Goal: Task Accomplishment & Management: Complete application form

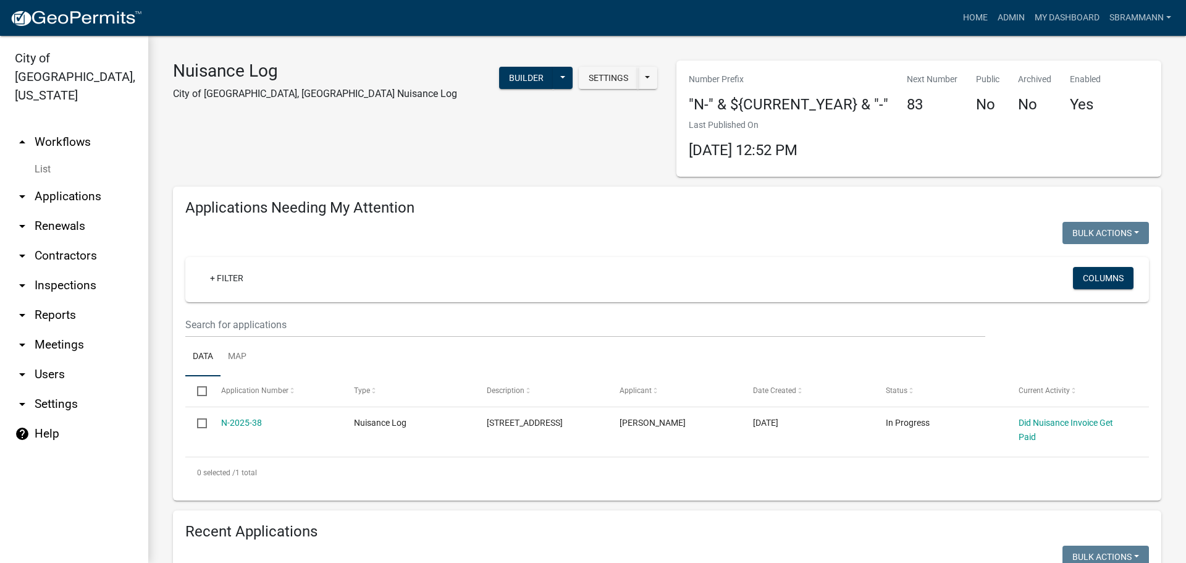
select select "3: 100"
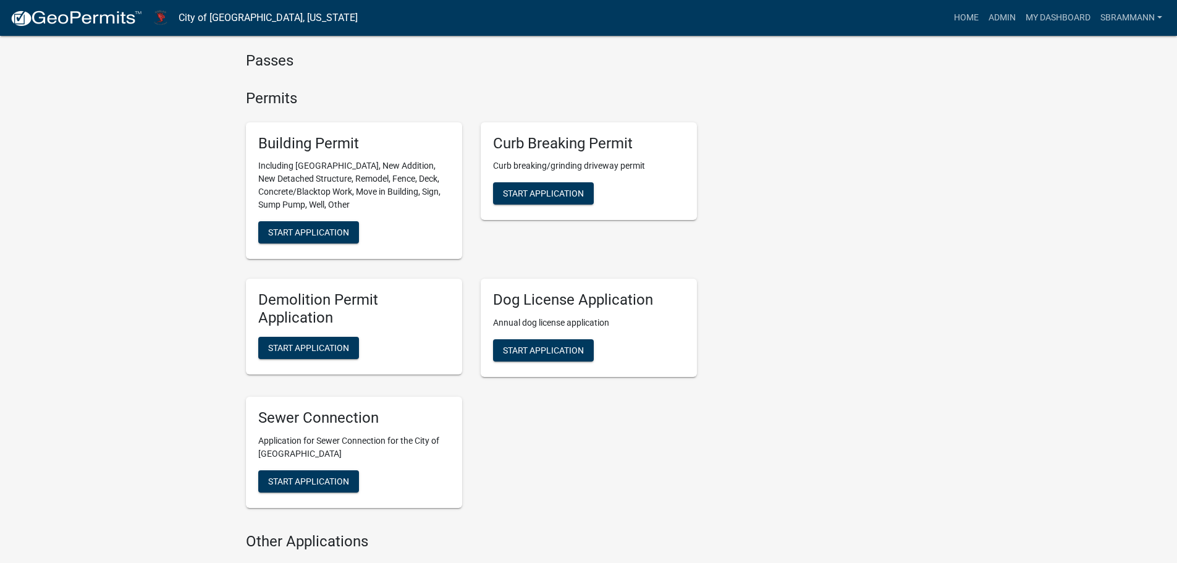
scroll to position [680, 0]
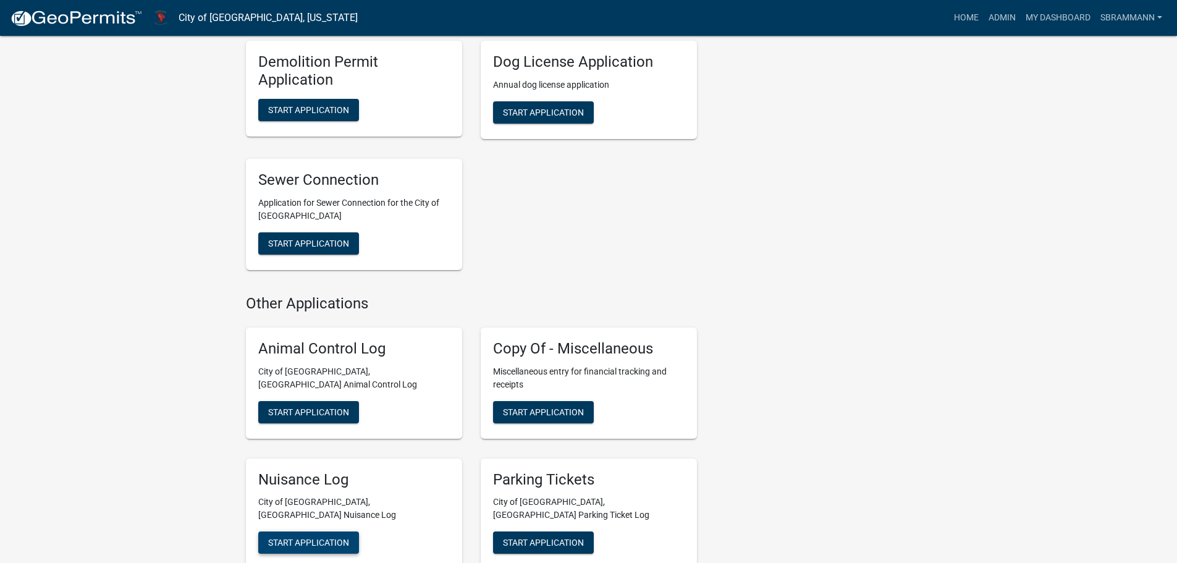
click at [305, 538] on span "Start Application" at bounding box center [308, 543] width 81 height 10
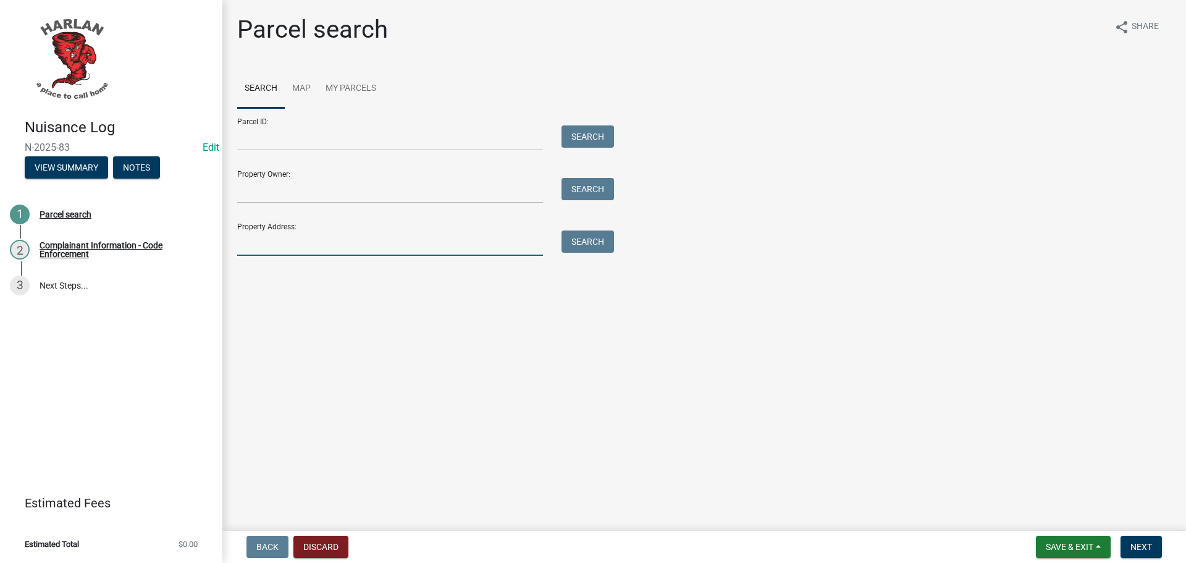
click at [297, 239] on input "Property Address:" at bounding box center [390, 242] width 306 height 25
type input "[STREET_ADDRESS]"
click at [602, 239] on button "Search" at bounding box center [588, 241] width 53 height 22
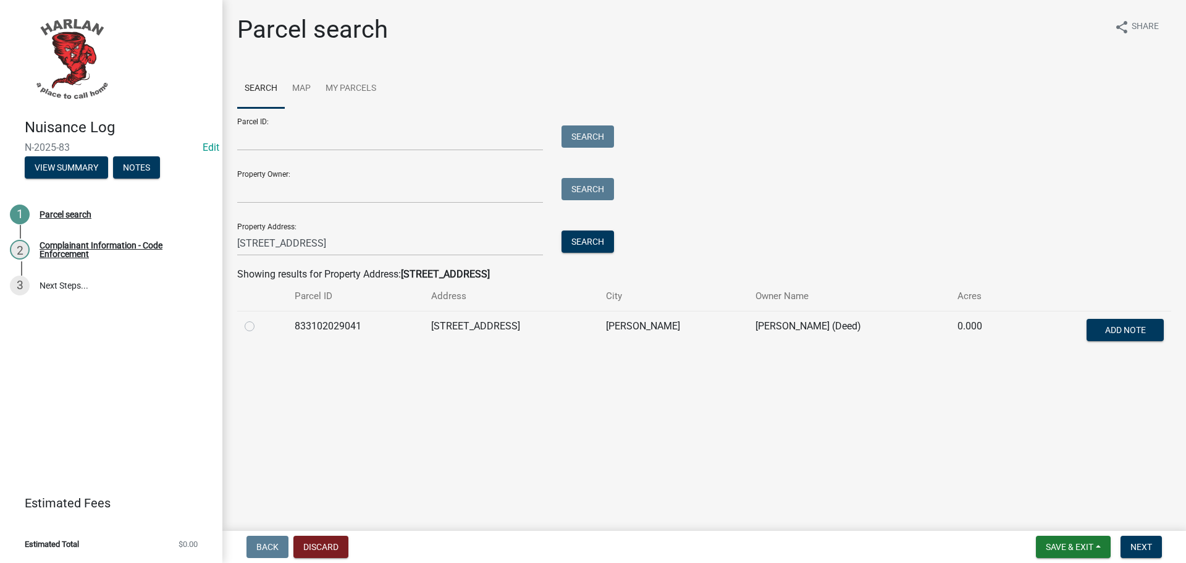
click at [260, 319] on label at bounding box center [260, 319] width 0 height 0
click at [260, 326] on input "radio" at bounding box center [264, 323] width 8 height 8
radio input "true"
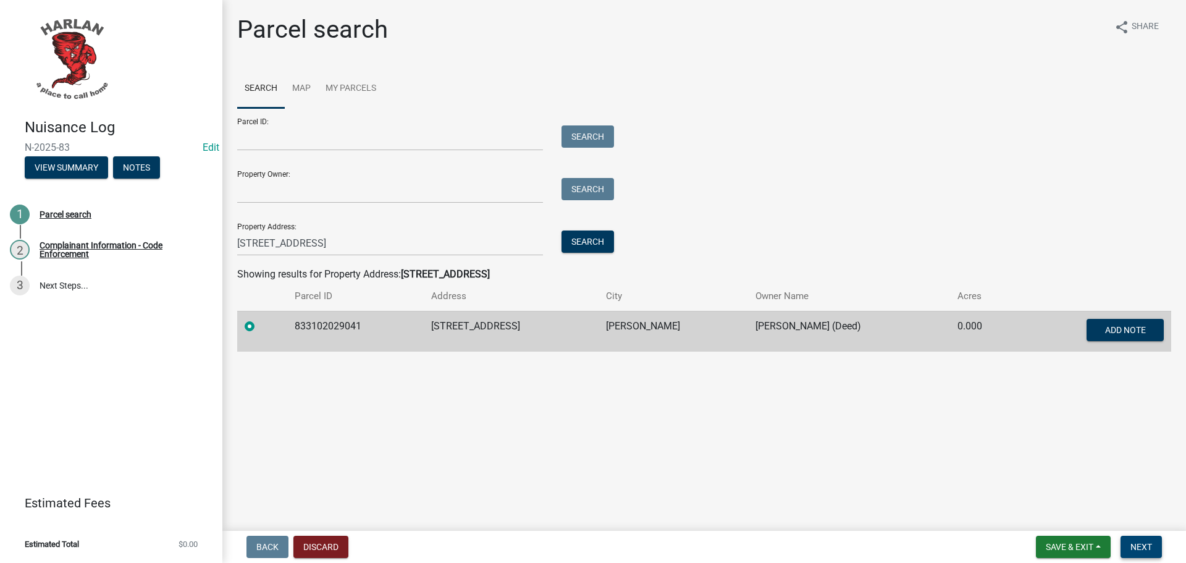
click at [1135, 545] on span "Next" at bounding box center [1142, 547] width 22 height 10
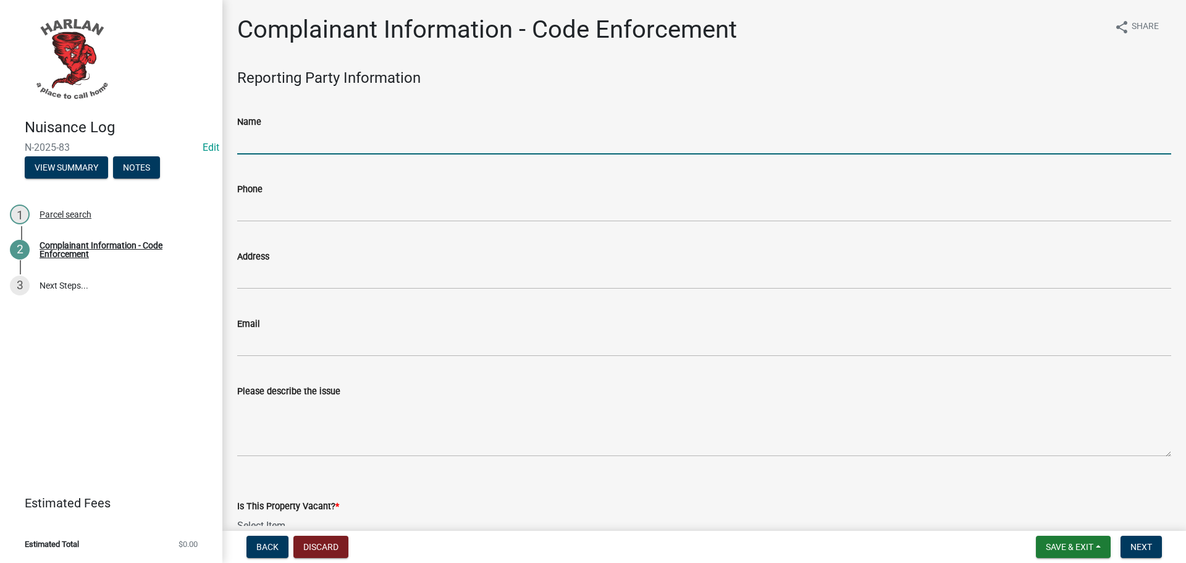
click at [299, 138] on input "Name" at bounding box center [704, 141] width 934 height 25
type input "Galen Ayers"
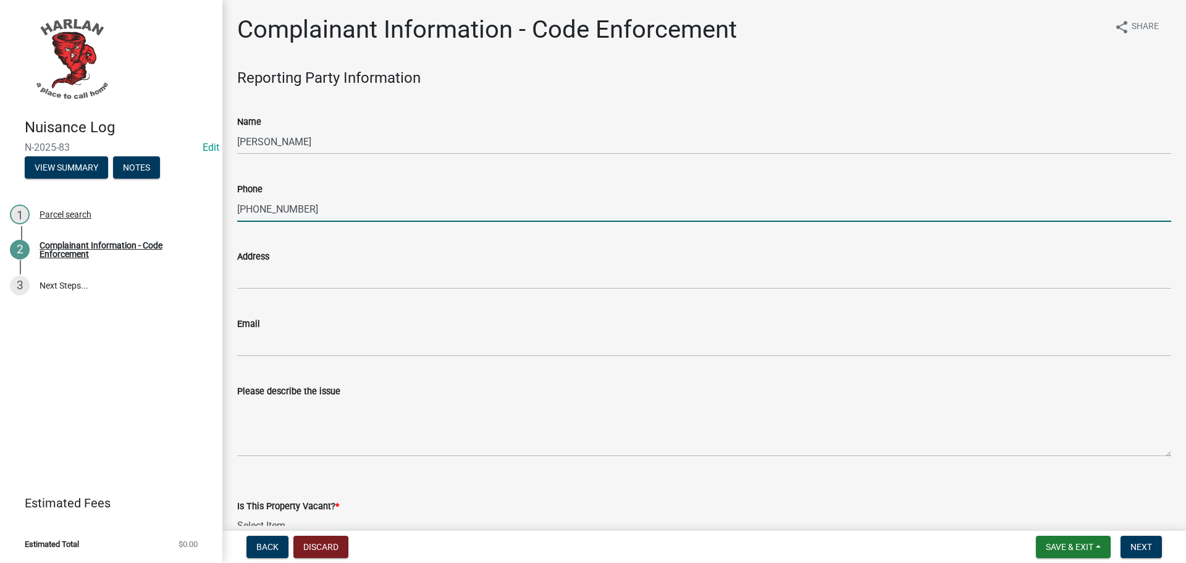
type input "712-579-4512"
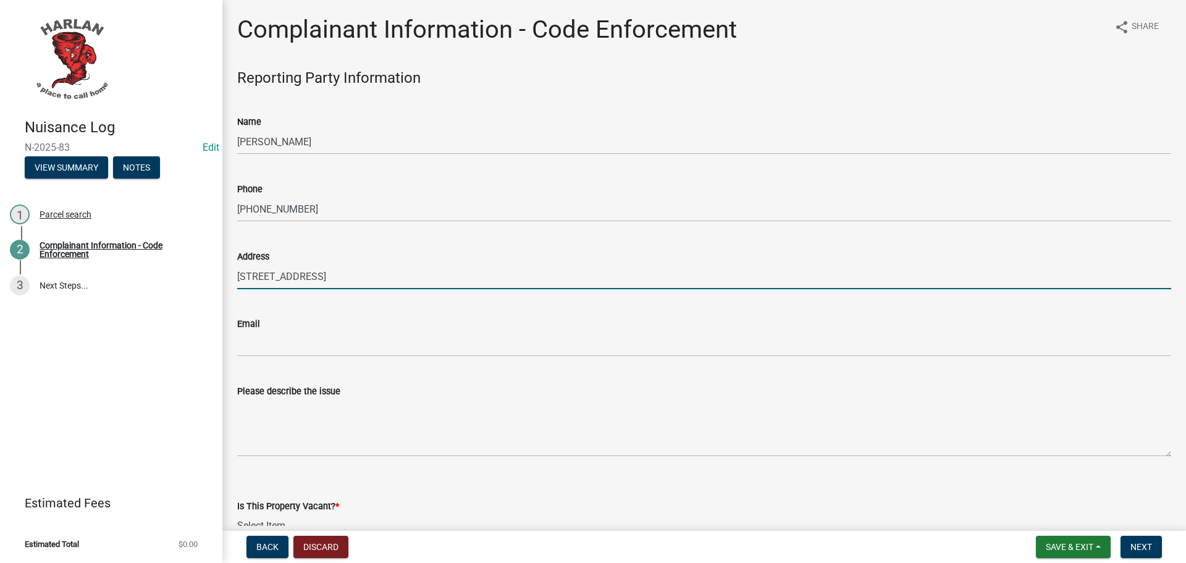
type input "605 Spring St"
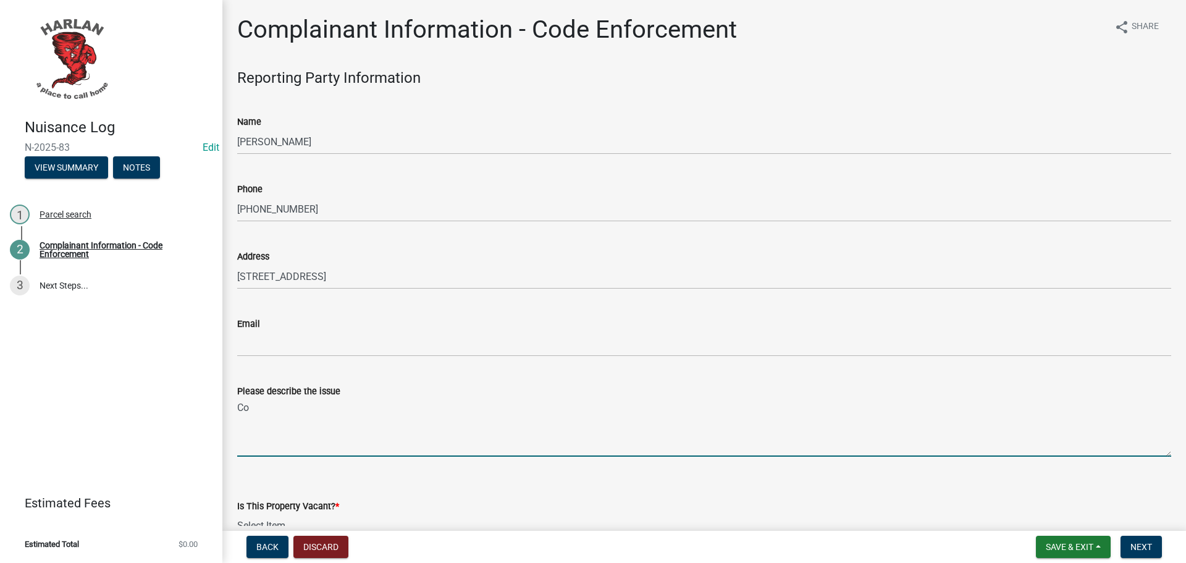
type textarea "C"
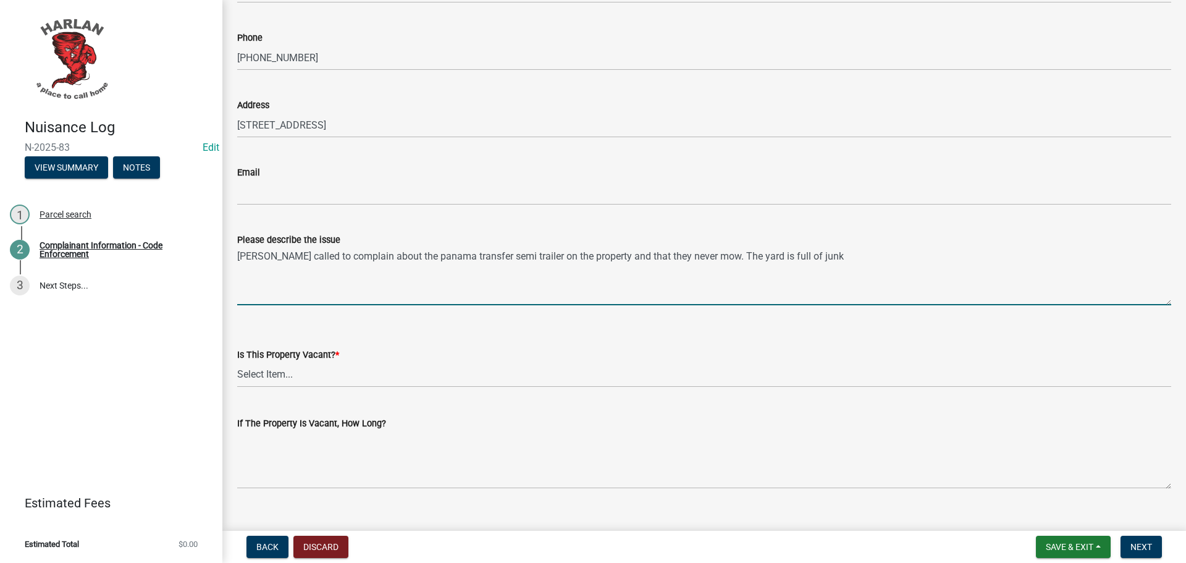
scroll to position [185, 0]
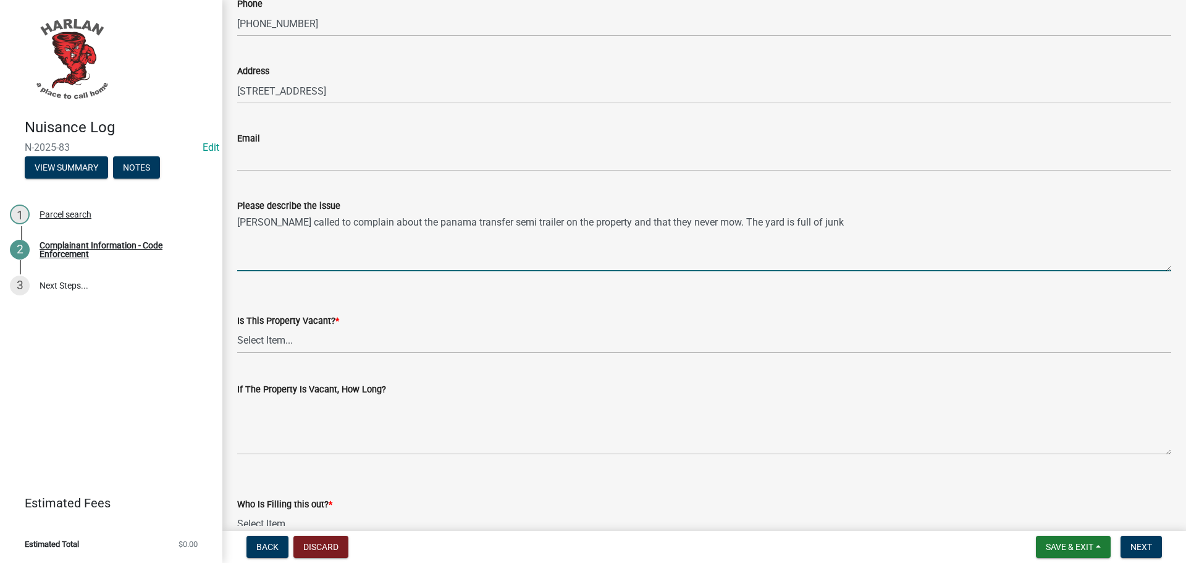
type textarea "Galen called to complain about the panama transfer semi trailer on the property…"
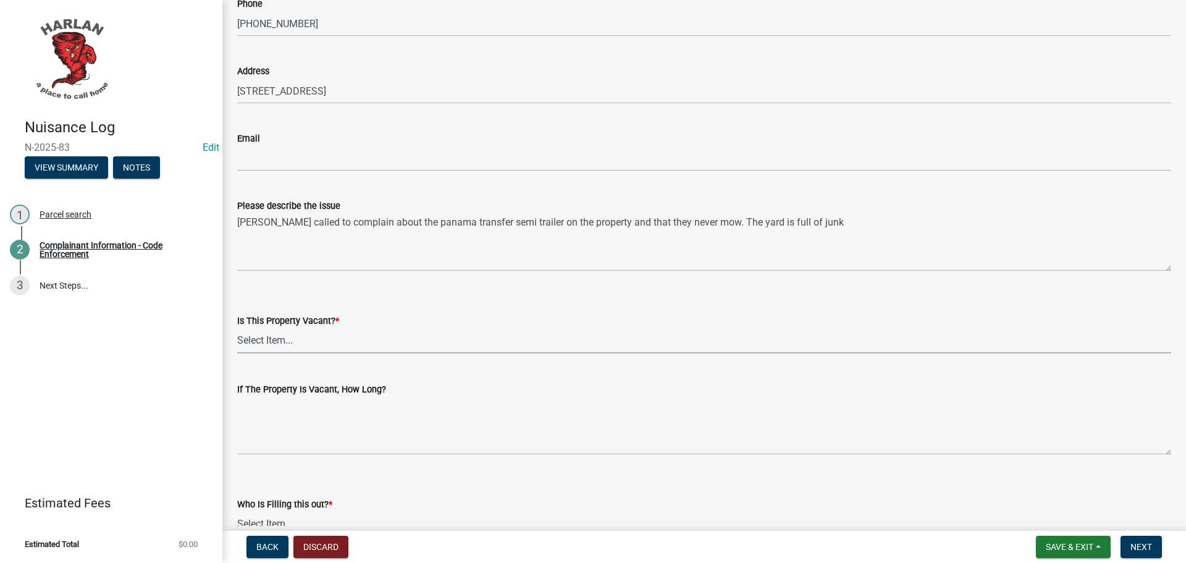
click at [273, 336] on select "Select Item... Yes No Unsure" at bounding box center [704, 340] width 934 height 25
click at [237, 328] on select "Select Item... Yes No Unsure" at bounding box center [704, 340] width 934 height 25
select select "49b6a45b-4058-468a-b08f-043d13f31423"
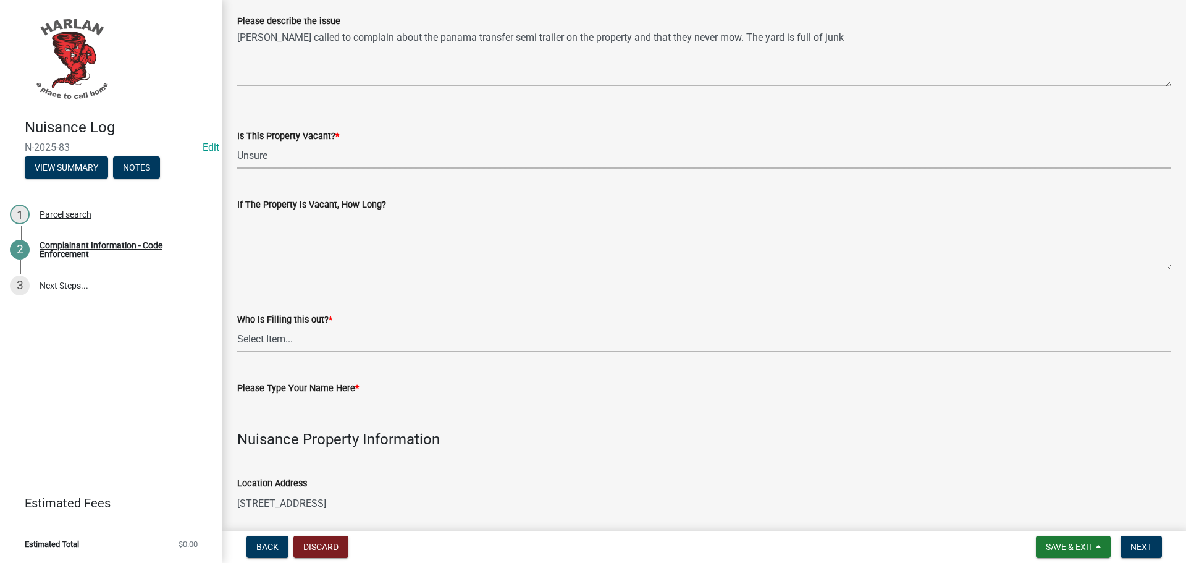
scroll to position [371, 0]
click at [265, 334] on select "Select Item... City Hall 83-25" at bounding box center [704, 338] width 934 height 25
click at [237, 326] on select "Select Item... City Hall 83-25" at bounding box center [704, 338] width 934 height 25
select select "4ac606fe-52ce-420f-8dd3-8e66c2cd4abc"
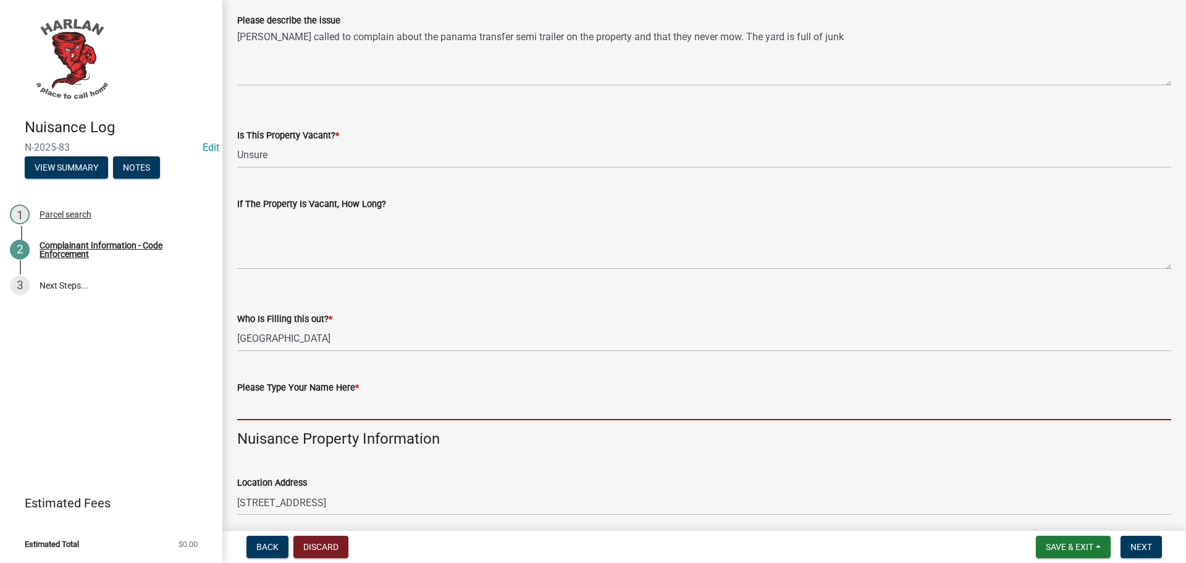
click at [265, 395] on input "Please Type Your Name Here *" at bounding box center [704, 407] width 934 height 25
type input "[PERSON_NAME]"
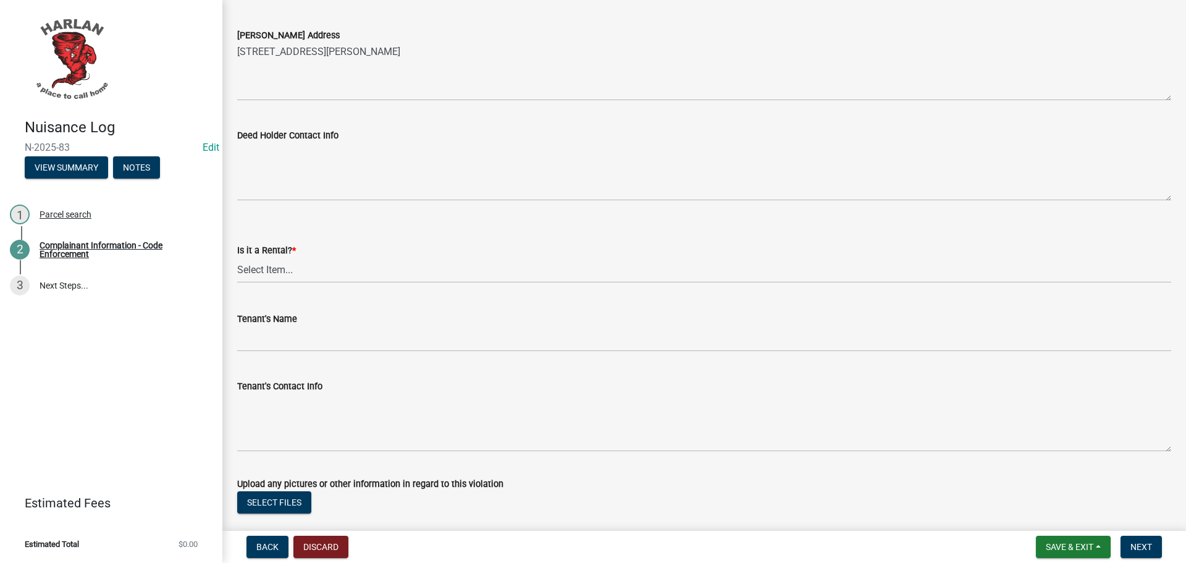
scroll to position [1298, 0]
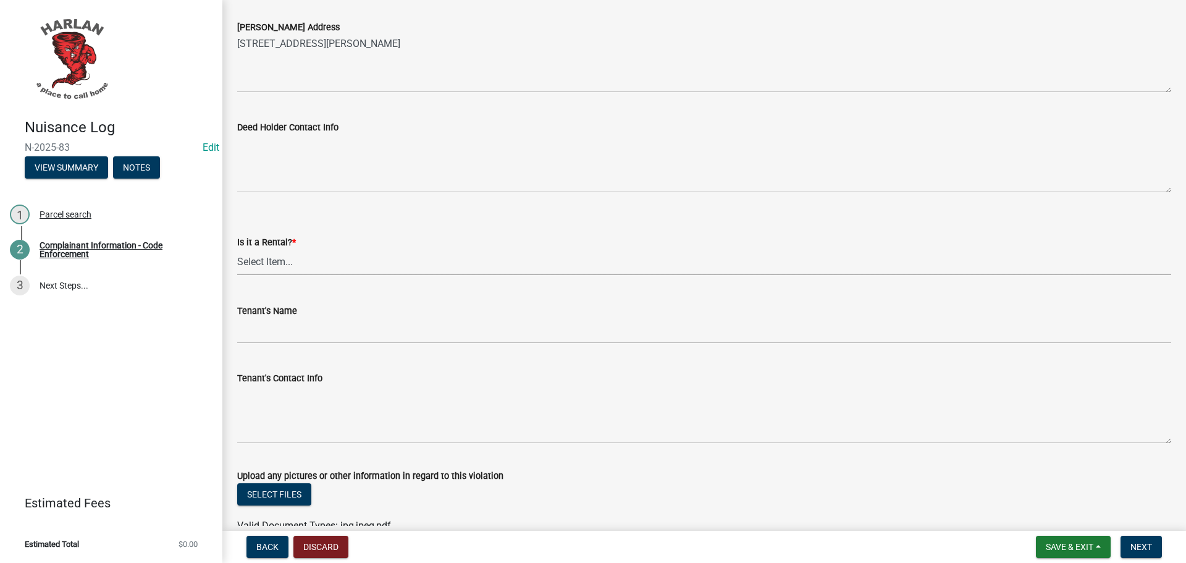
click at [252, 264] on select "Select Item... Yes No" at bounding box center [704, 262] width 934 height 25
click at [237, 250] on select "Select Item... Yes No" at bounding box center [704, 262] width 934 height 25
select select "d0241054-40f9-4b9b-84ae-c36b80326f00"
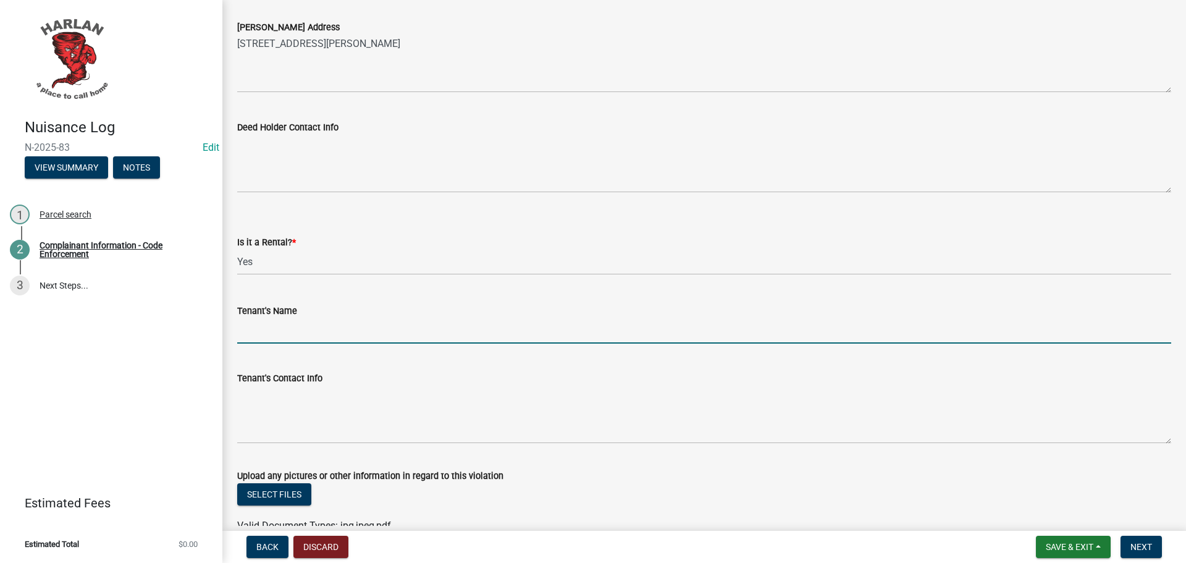
click at [258, 329] on input "Tenant's Name" at bounding box center [704, 330] width 934 height 25
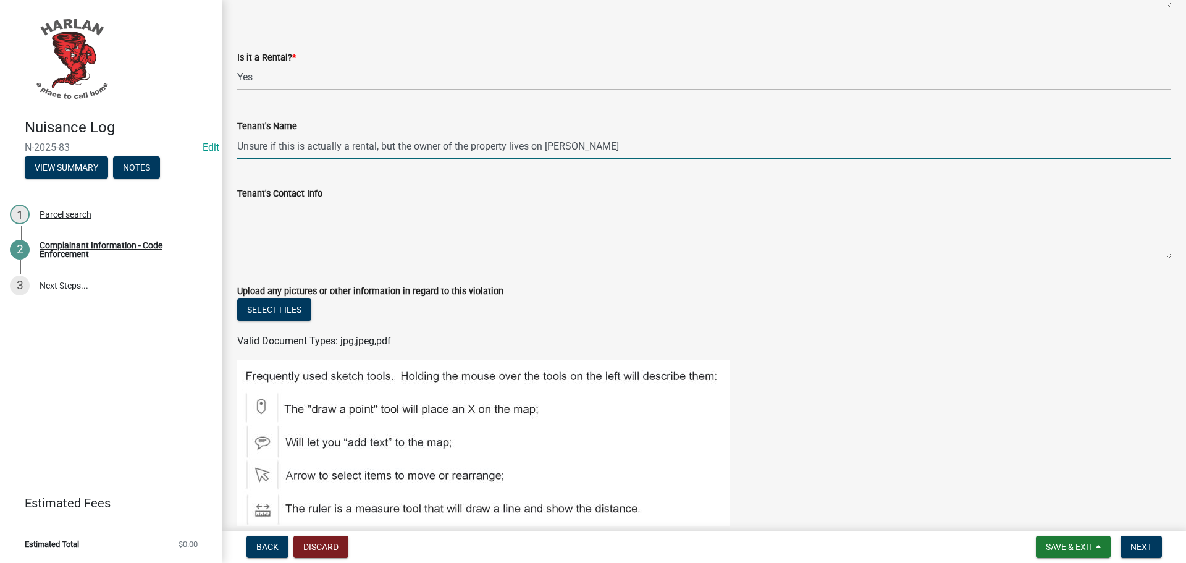
scroll to position [1483, 0]
type input "Unsure if this is actually a rental, but the owner of the property lives on Bal…"
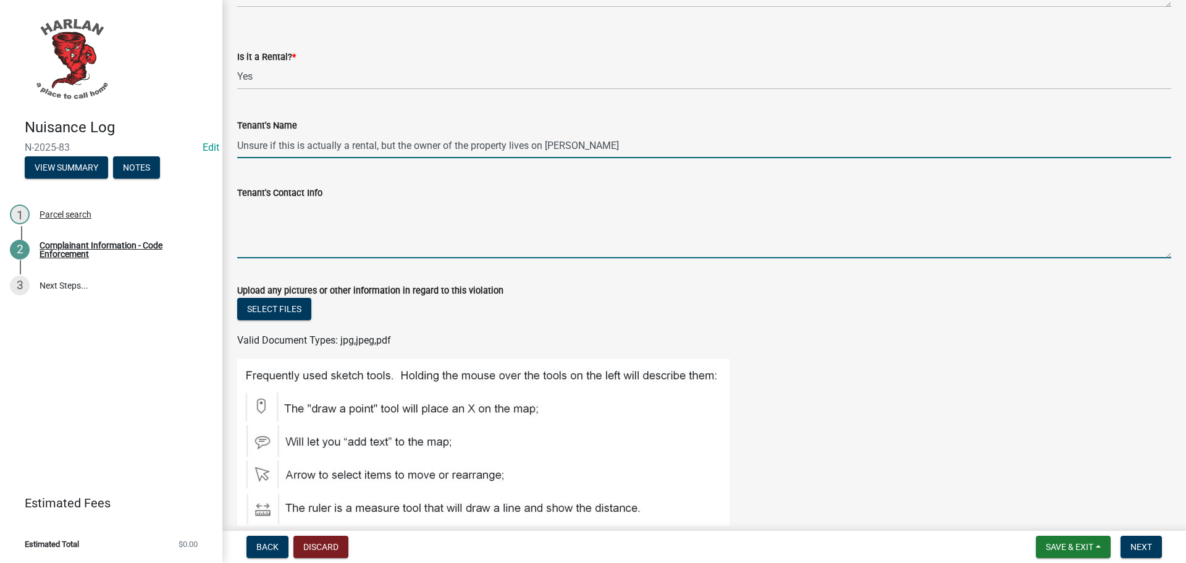
click at [292, 239] on textarea "Tenant's Contact Info" at bounding box center [704, 229] width 934 height 58
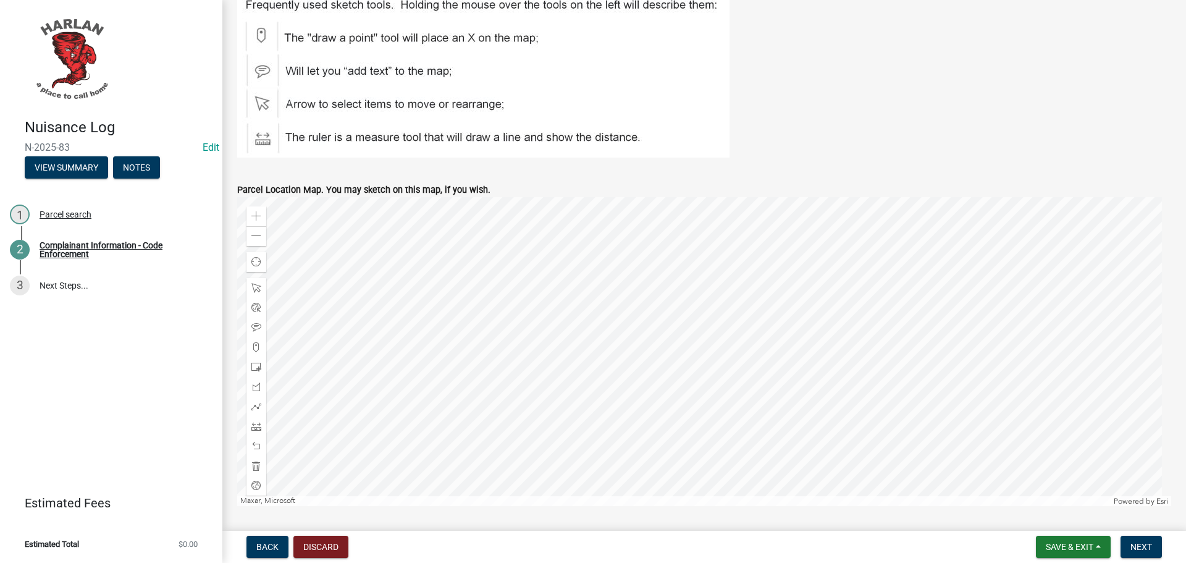
scroll to position [1943, 0]
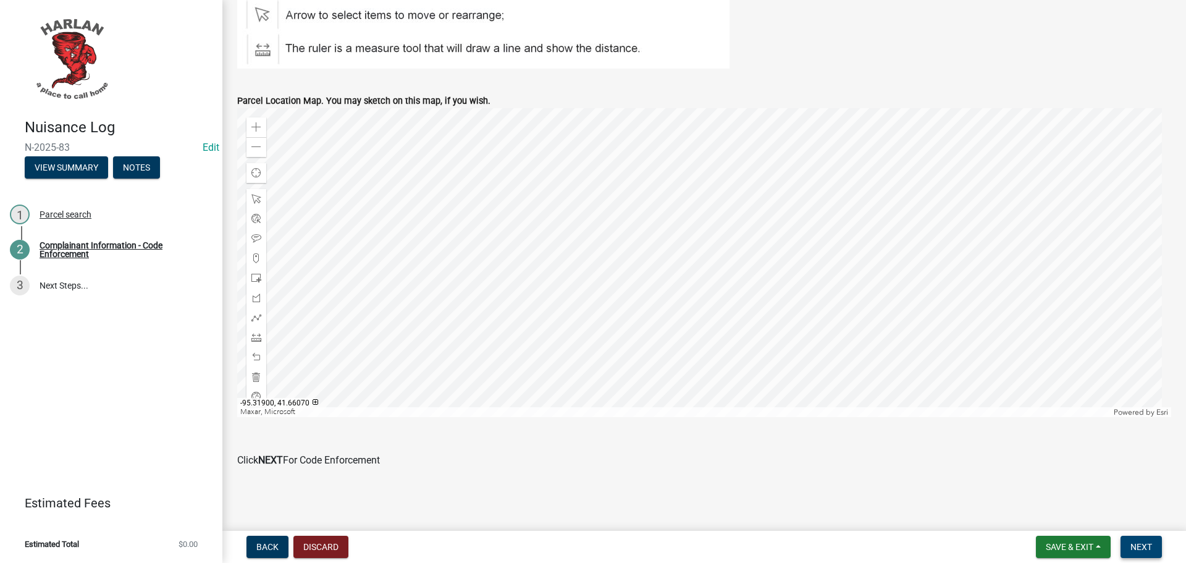
type textarea "Unknown"
click at [1145, 543] on span "Next" at bounding box center [1142, 547] width 22 height 10
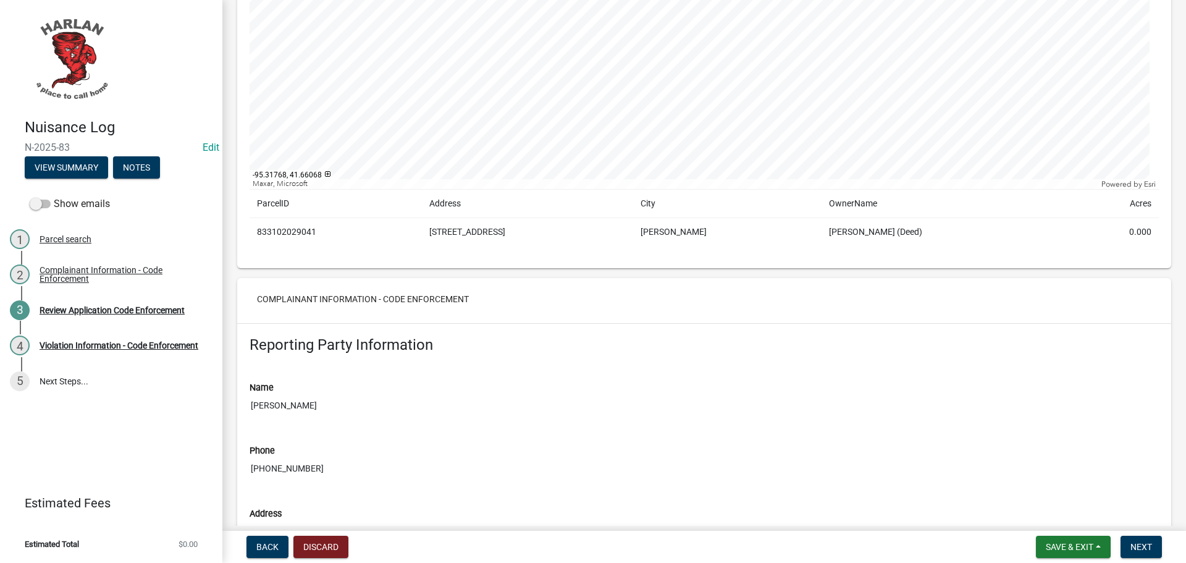
scroll to position [494, 0]
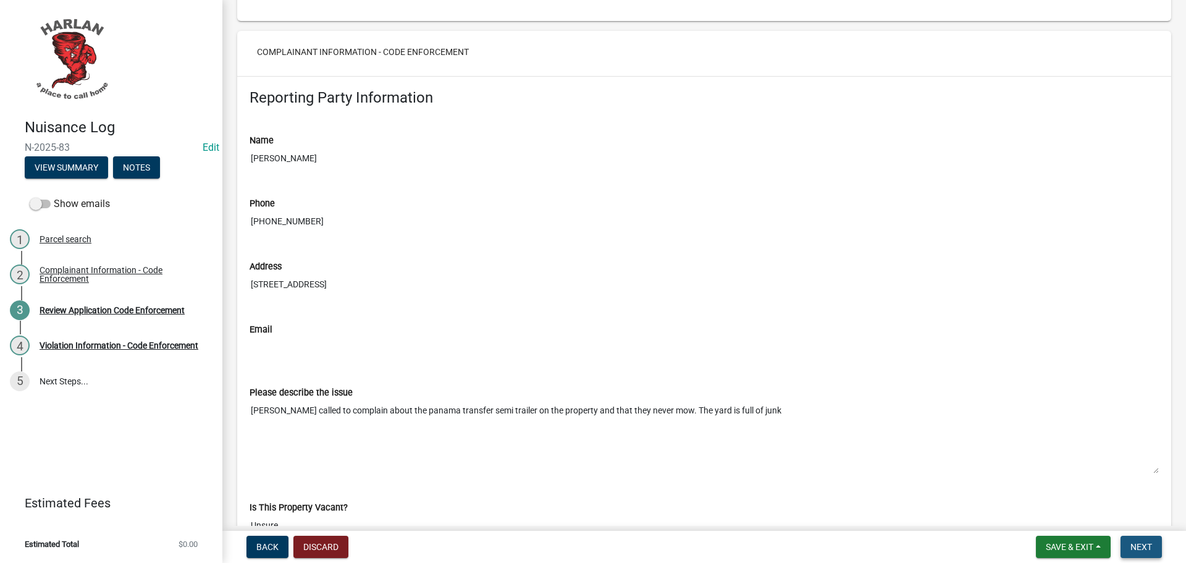
click at [1143, 546] on span "Next" at bounding box center [1142, 547] width 22 height 10
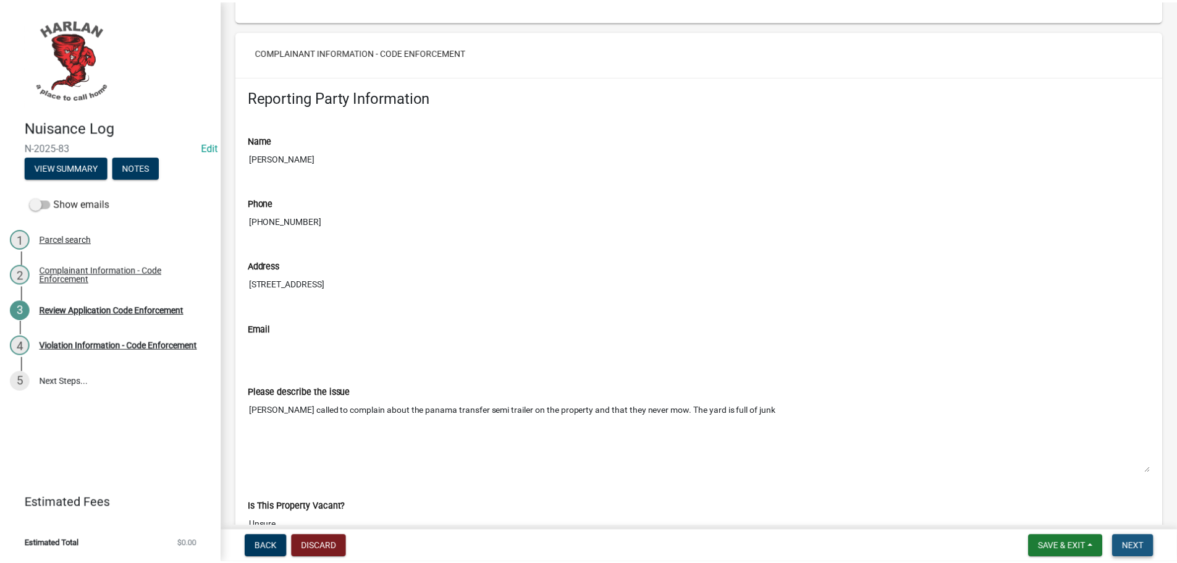
scroll to position [0, 0]
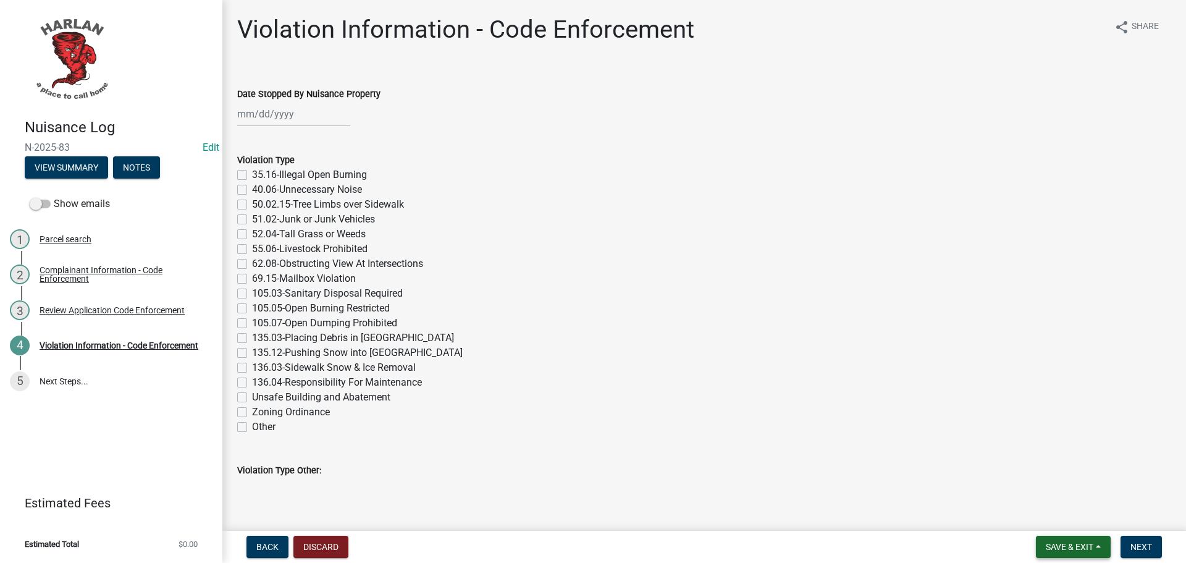
click at [1082, 540] on button "Save & Exit" at bounding box center [1073, 547] width 75 height 22
click at [1063, 522] on button "Save & Exit" at bounding box center [1061, 515] width 99 height 30
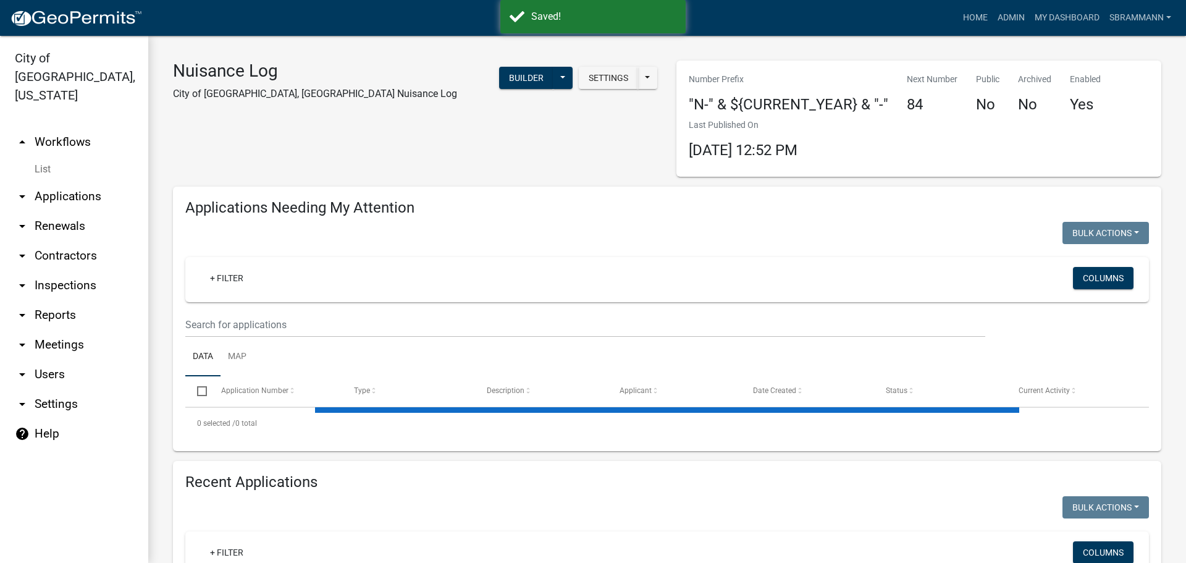
select select "3: 100"
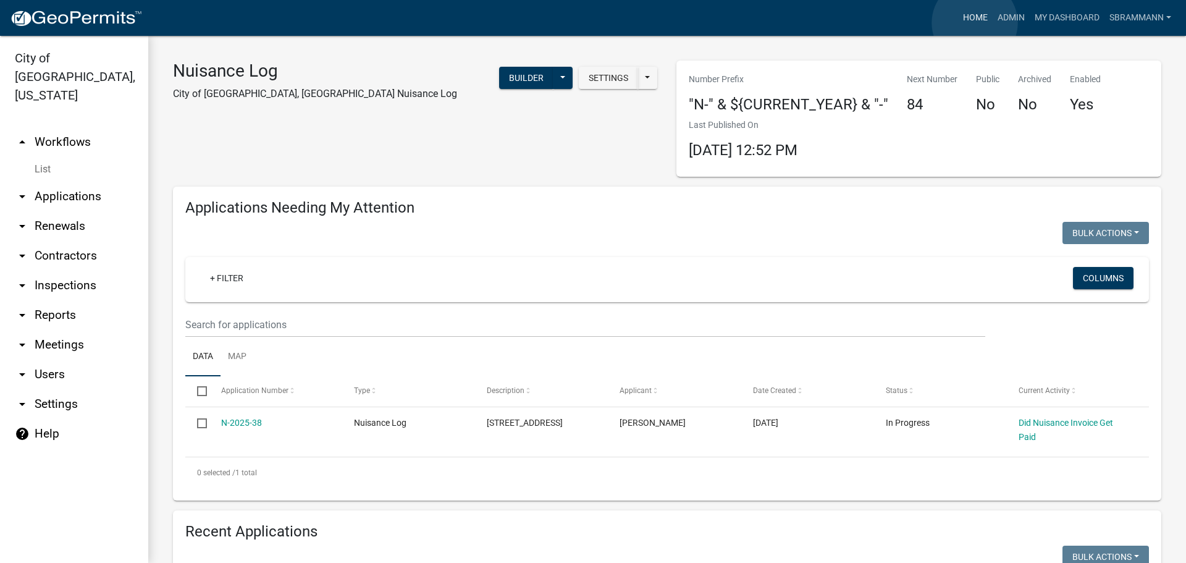
click at [975, 23] on link "Home" at bounding box center [975, 17] width 35 height 23
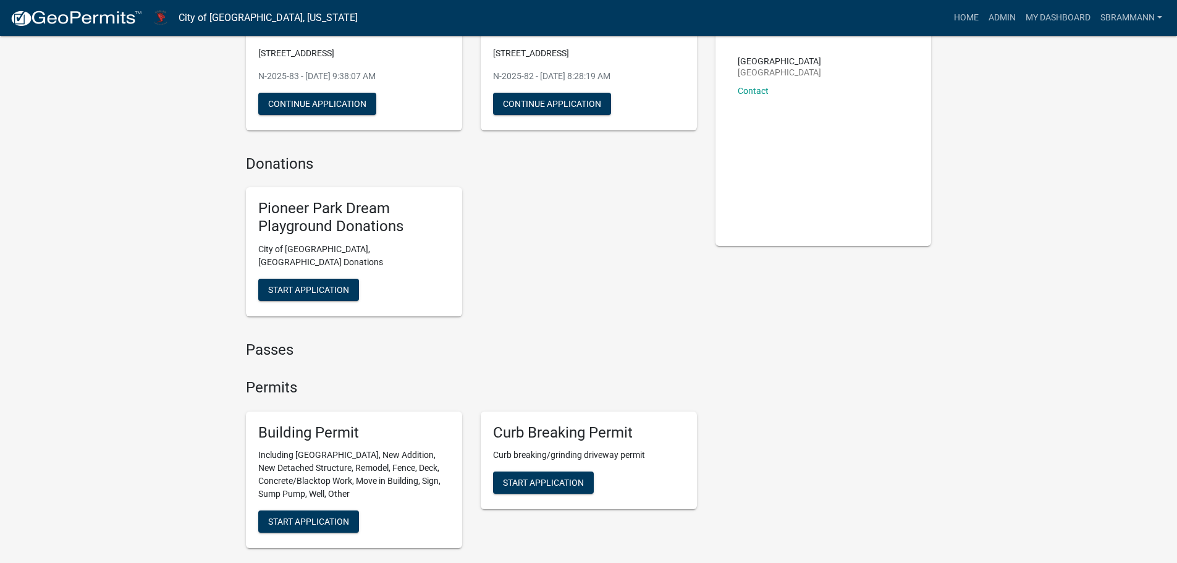
scroll to position [185, 0]
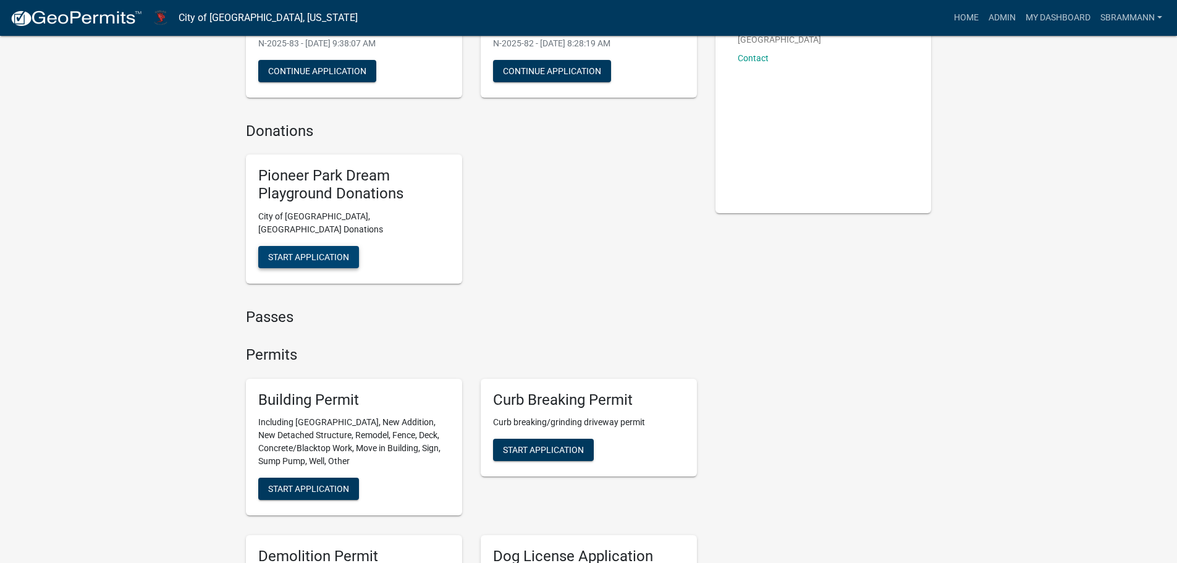
click at [321, 252] on span "Start Application" at bounding box center [308, 257] width 81 height 10
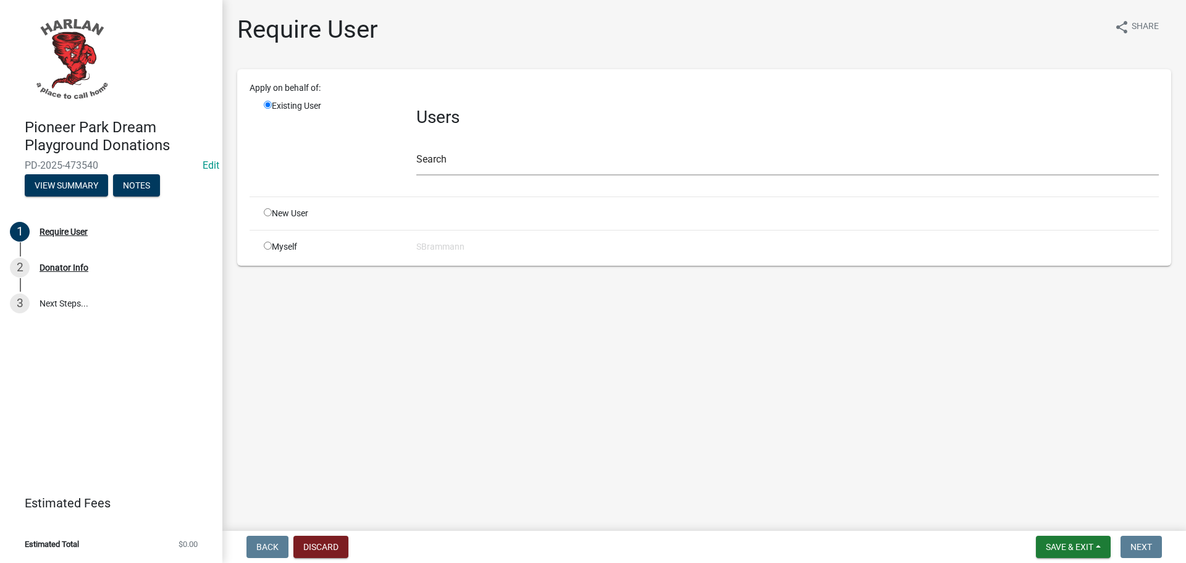
click at [269, 245] on input "radio" at bounding box center [268, 246] width 8 height 8
radio input "true"
radio input "false"
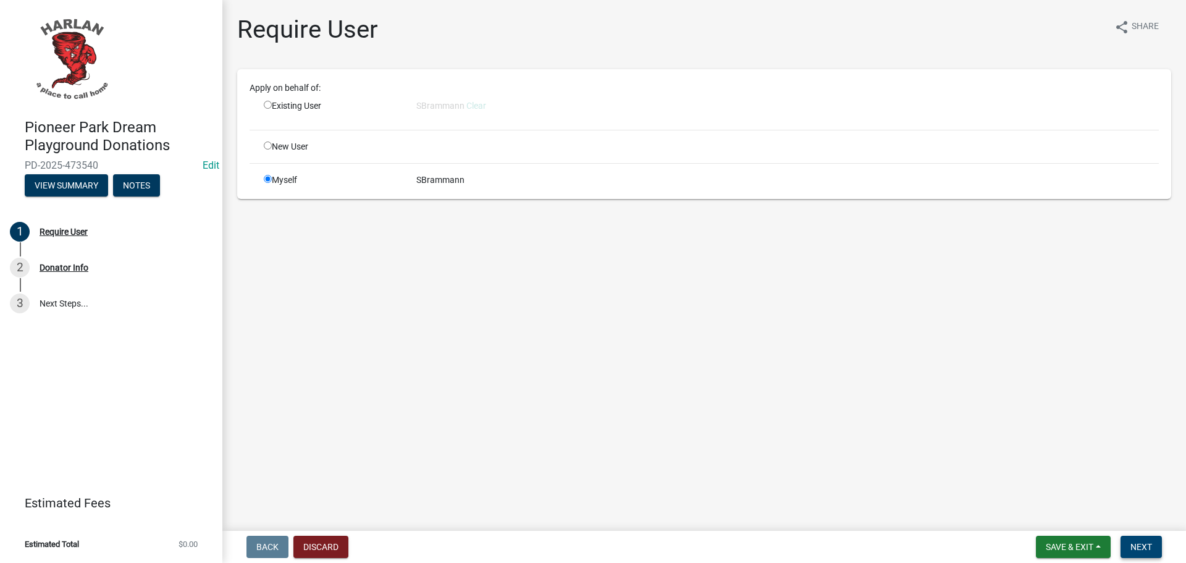
click at [1156, 539] on button "Next" at bounding box center [1141, 547] width 41 height 22
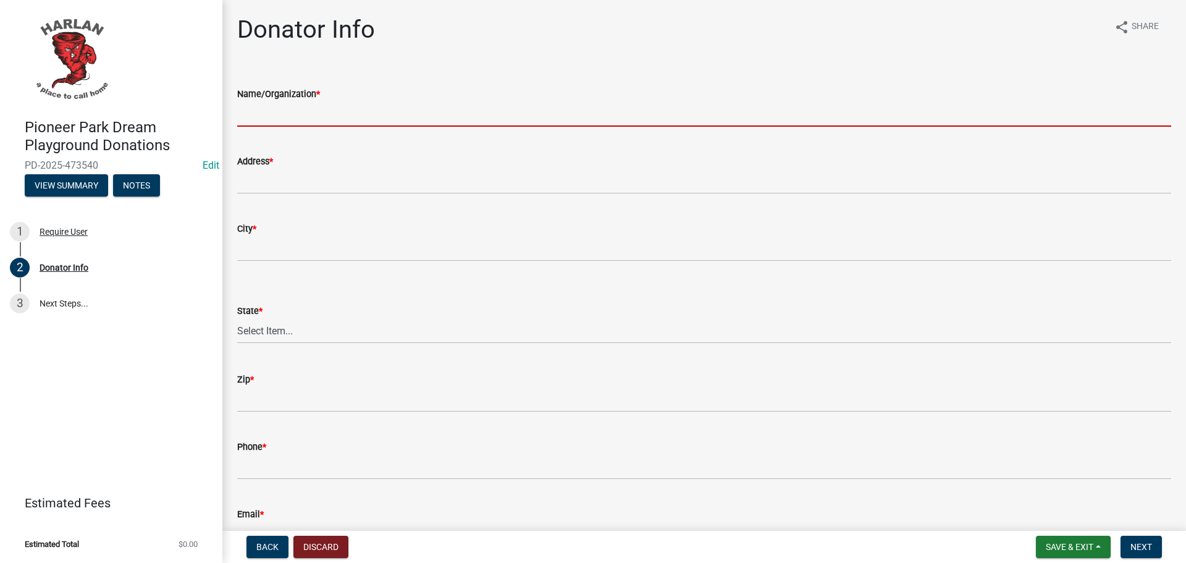
click at [286, 116] on input "Name/Organization *" at bounding box center [704, 113] width 934 height 25
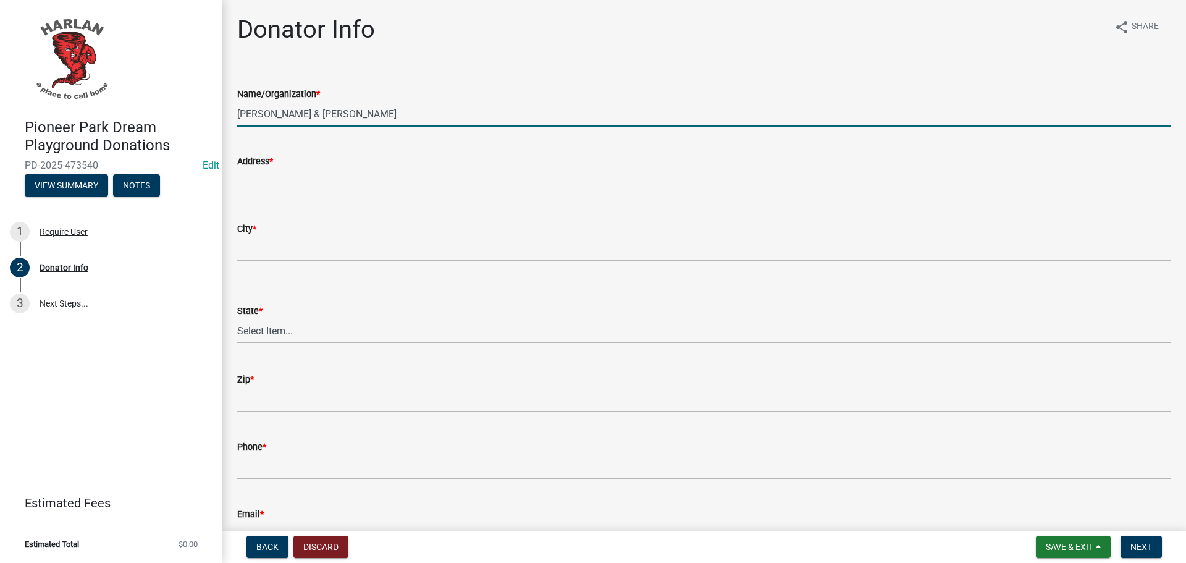
type input "Paul & Mary Leinen"
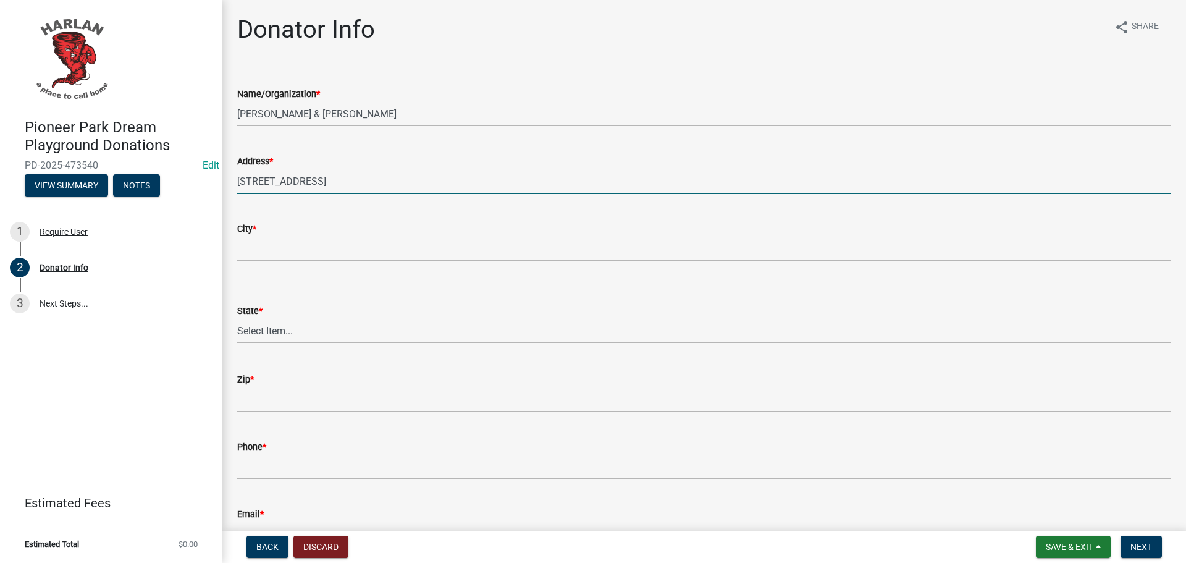
type input "1206 23rd St."
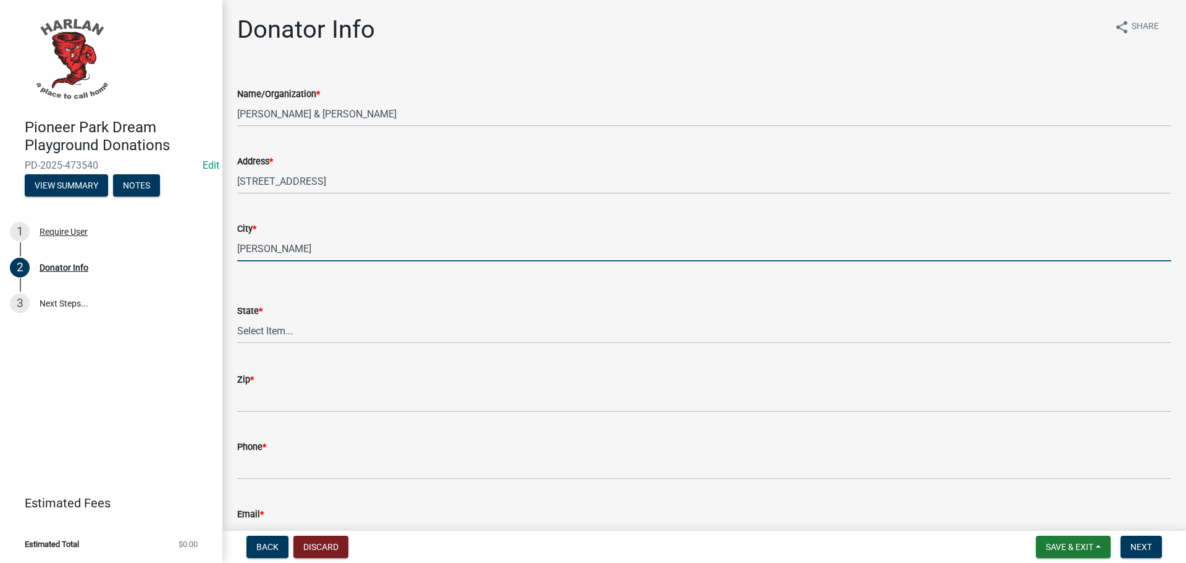
type input "Harlan"
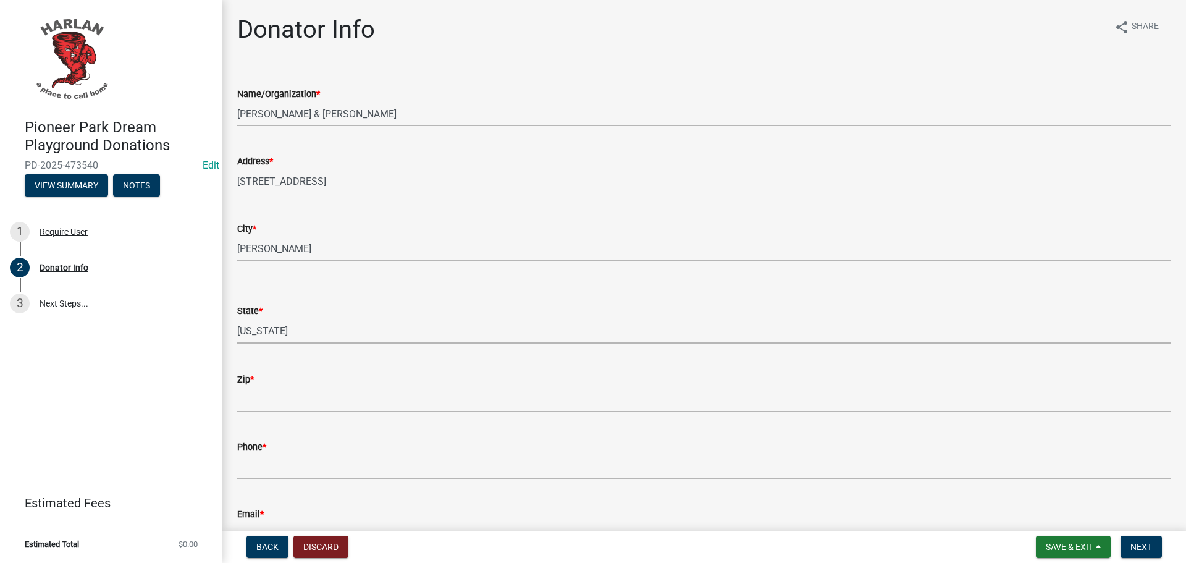
select select "IA"
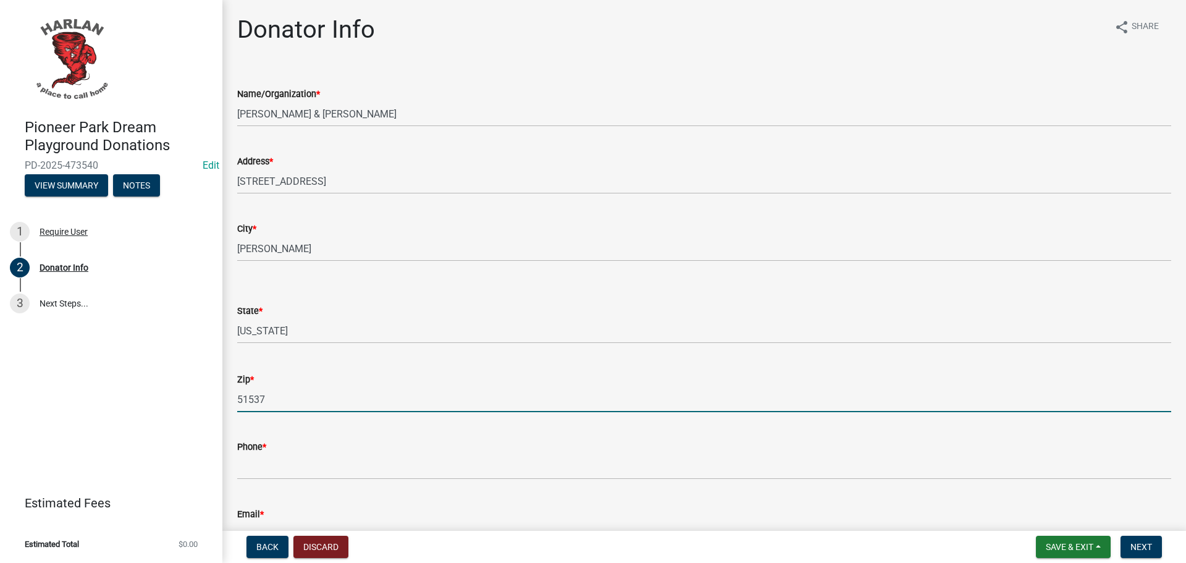
type input "51537"
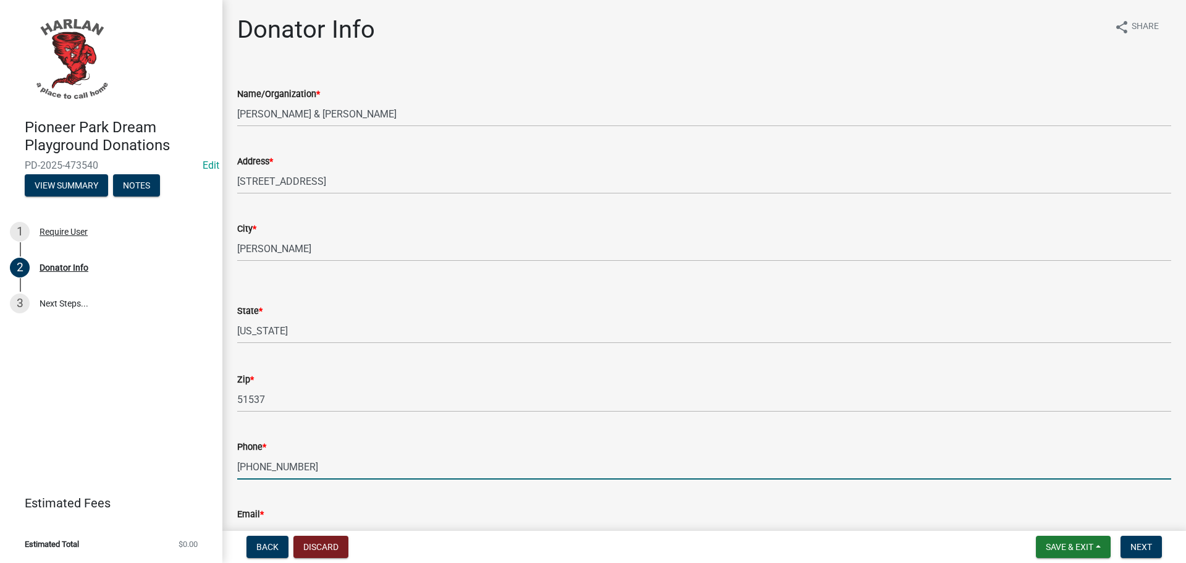
scroll to position [150, 0]
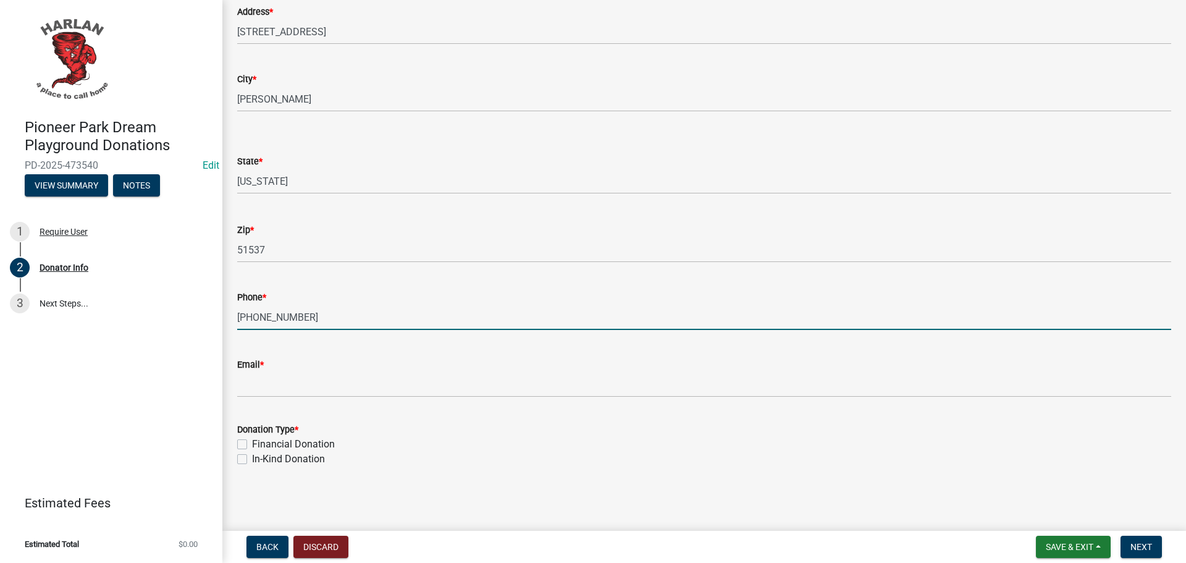
type input "712-579-5353"
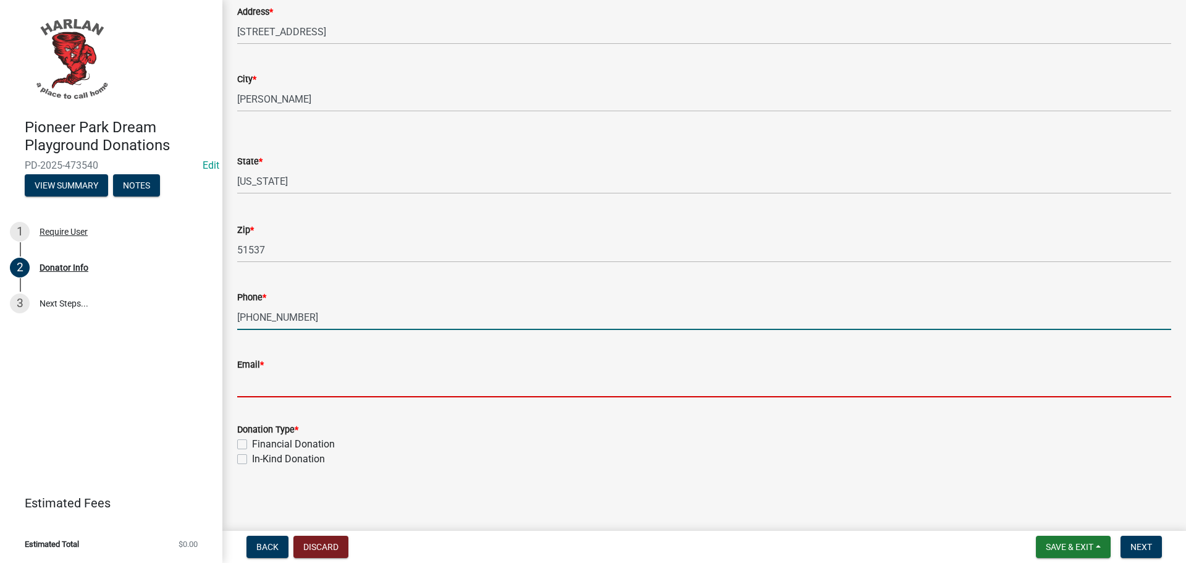
click at [248, 384] on input "Email *" at bounding box center [704, 384] width 934 height 25
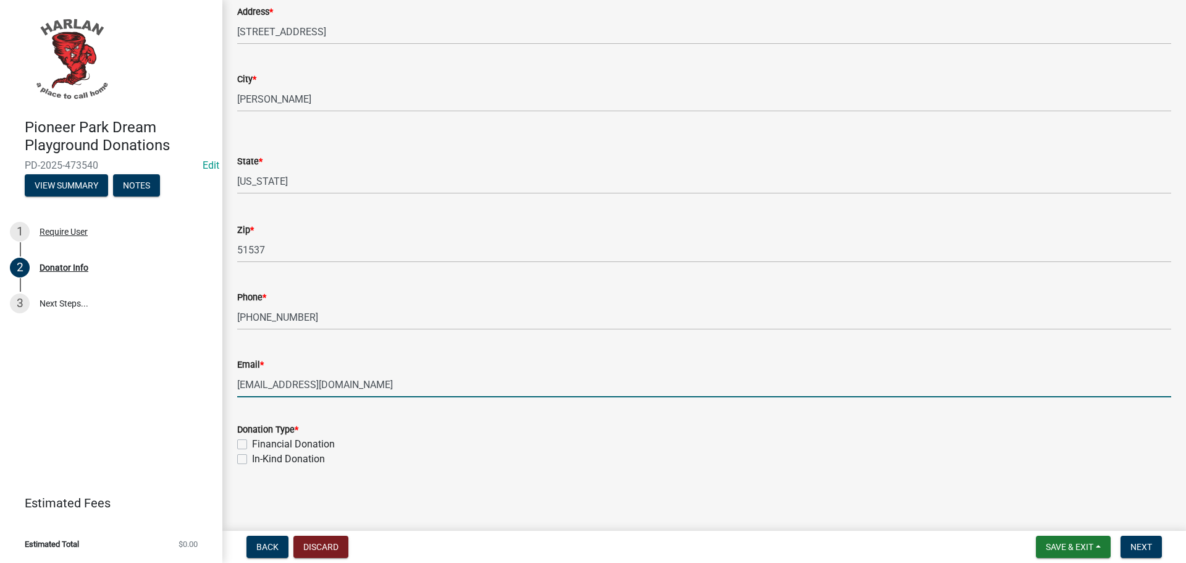
type input "paulsunsetview@gmail.com"
click at [252, 444] on label "Financial Donation" at bounding box center [293, 444] width 83 height 15
click at [252, 444] on input "Financial Donation" at bounding box center [256, 441] width 8 height 8
checkbox input "true"
checkbox input "false"
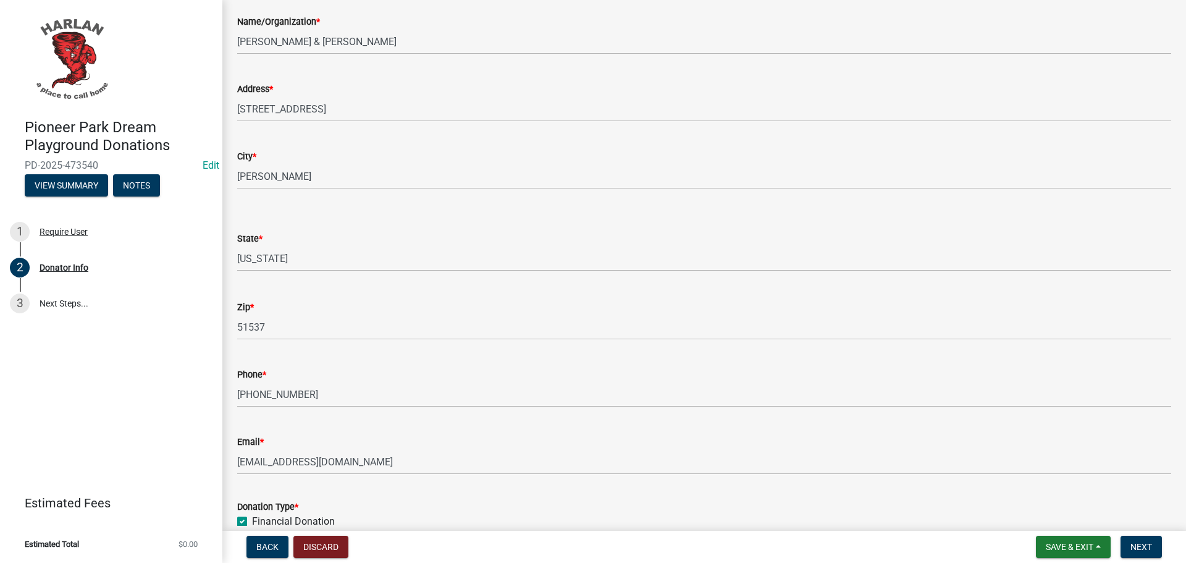
scroll to position [0, 0]
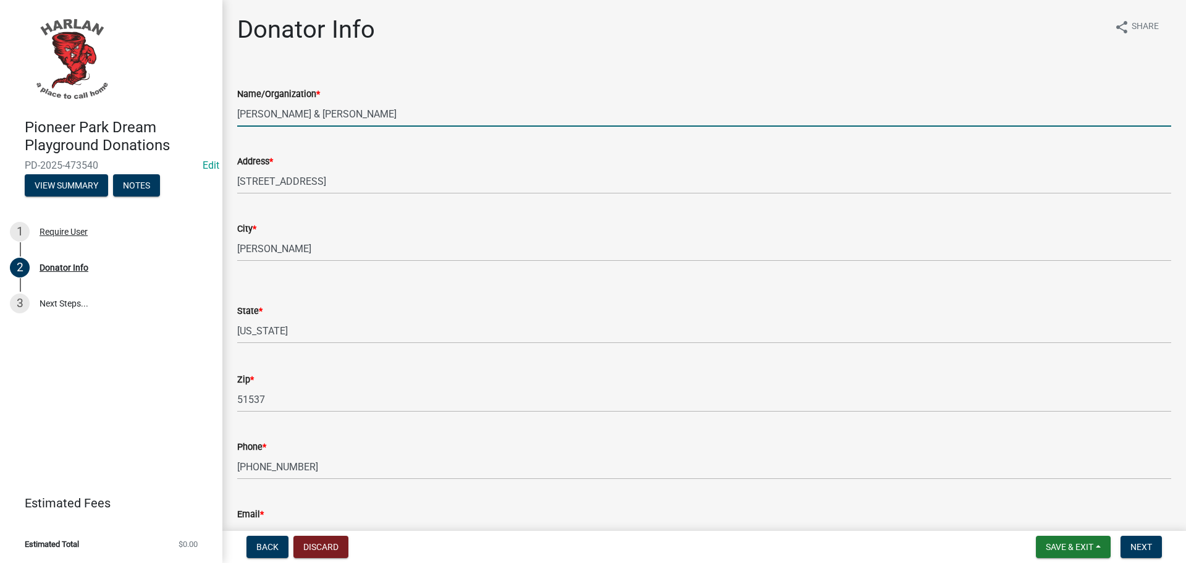
click at [335, 113] on input "Paul & Mary Leinen" at bounding box center [704, 113] width 934 height 25
type input "Paul & Mary Leinen in Memory of Joe Zaccone"
click at [1144, 547] on span "Next" at bounding box center [1142, 547] width 22 height 10
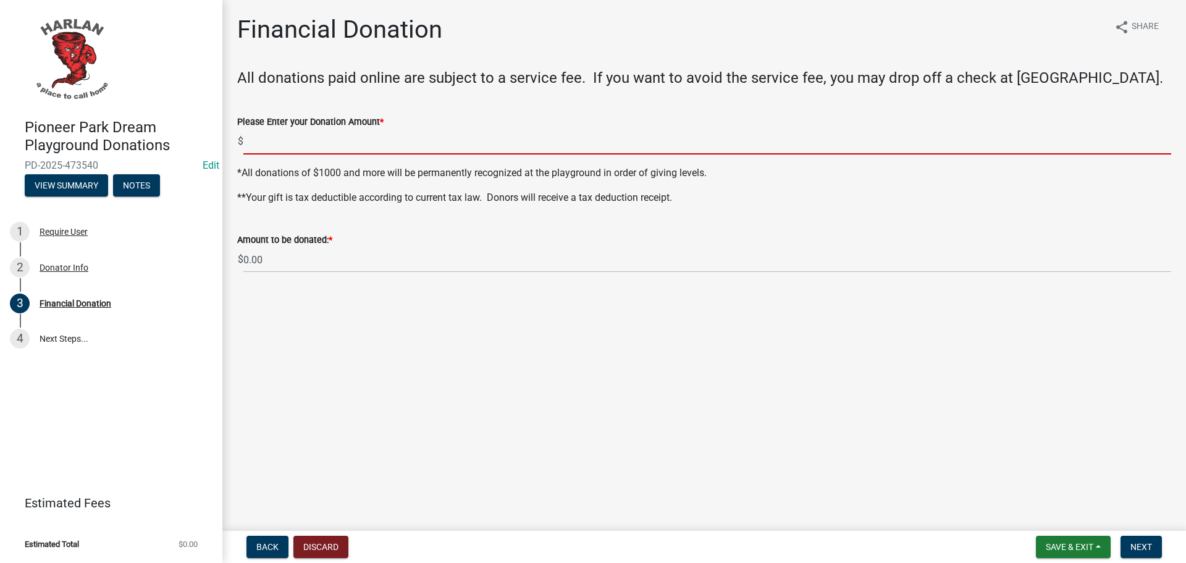
click at [277, 133] on input "text" at bounding box center [707, 141] width 928 height 25
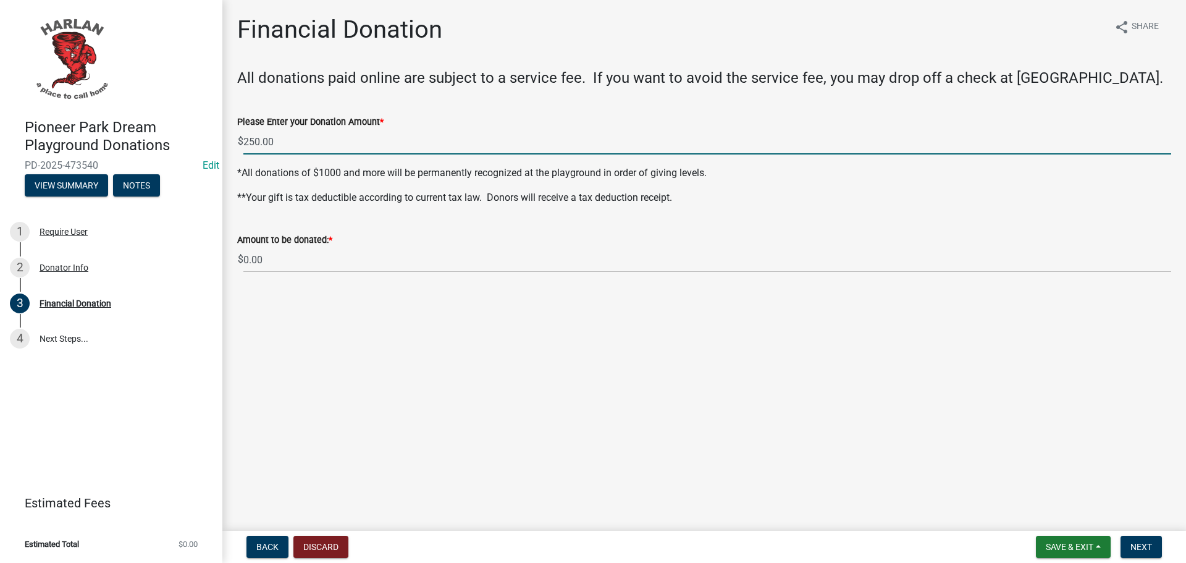
type input "250"
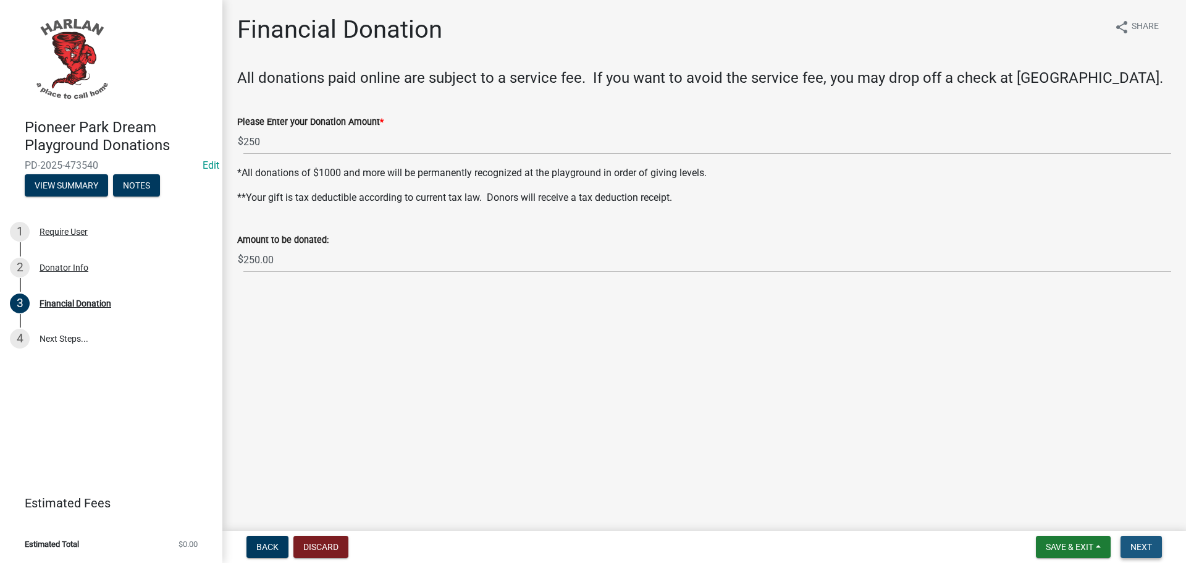
click at [1151, 543] on span "Next" at bounding box center [1142, 547] width 22 height 10
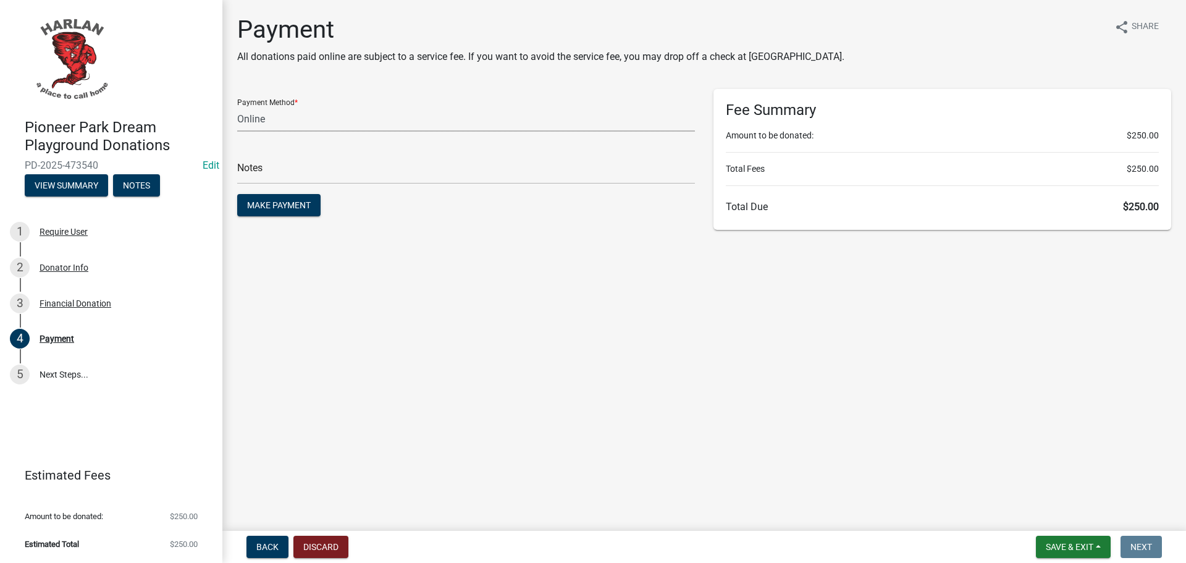
click at [271, 112] on select "Credit Card POS Check Cash Online" at bounding box center [466, 118] width 458 height 25
select select "1: 0"
click at [237, 106] on select "Credit Card POS Check Cash Online" at bounding box center [466, 118] width 458 height 25
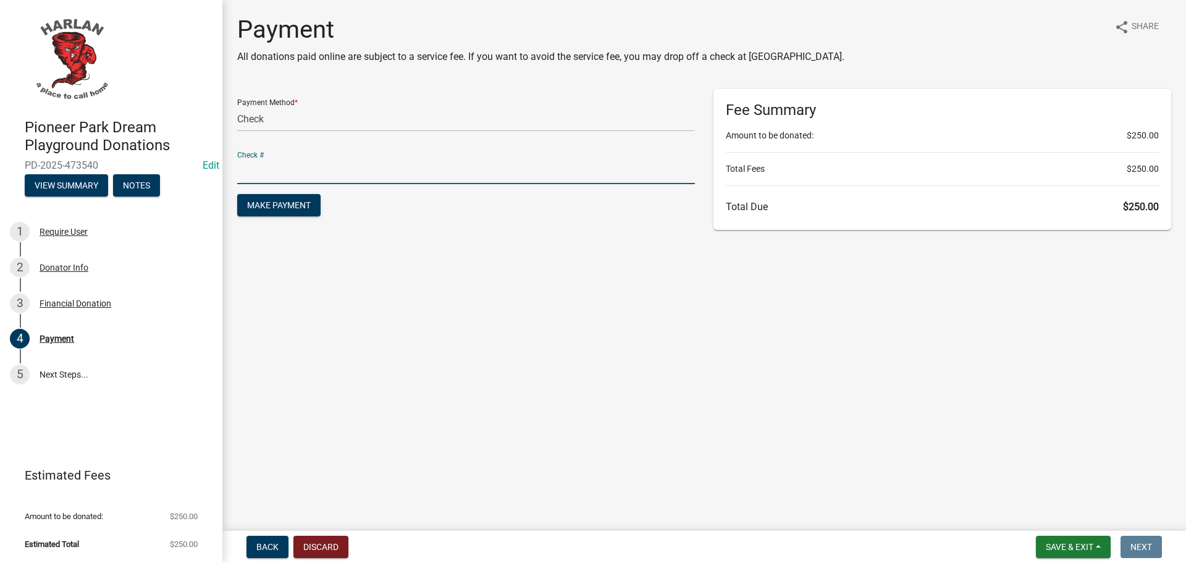
click at [260, 177] on input "text" at bounding box center [466, 171] width 458 height 25
type input "3503"
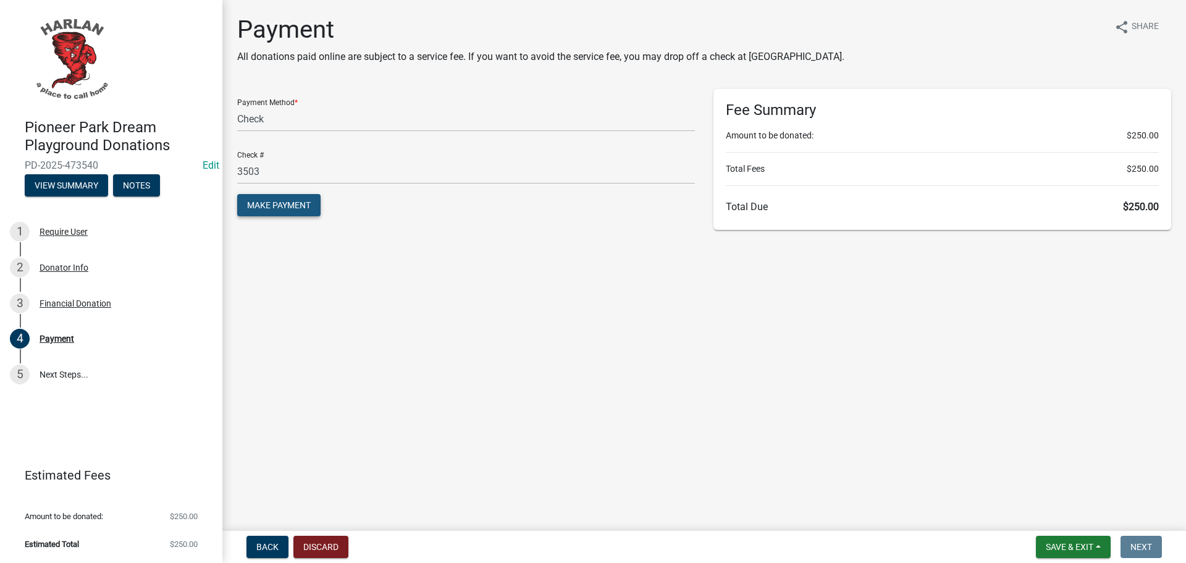
click at [267, 208] on span "Make Payment" at bounding box center [279, 205] width 64 height 10
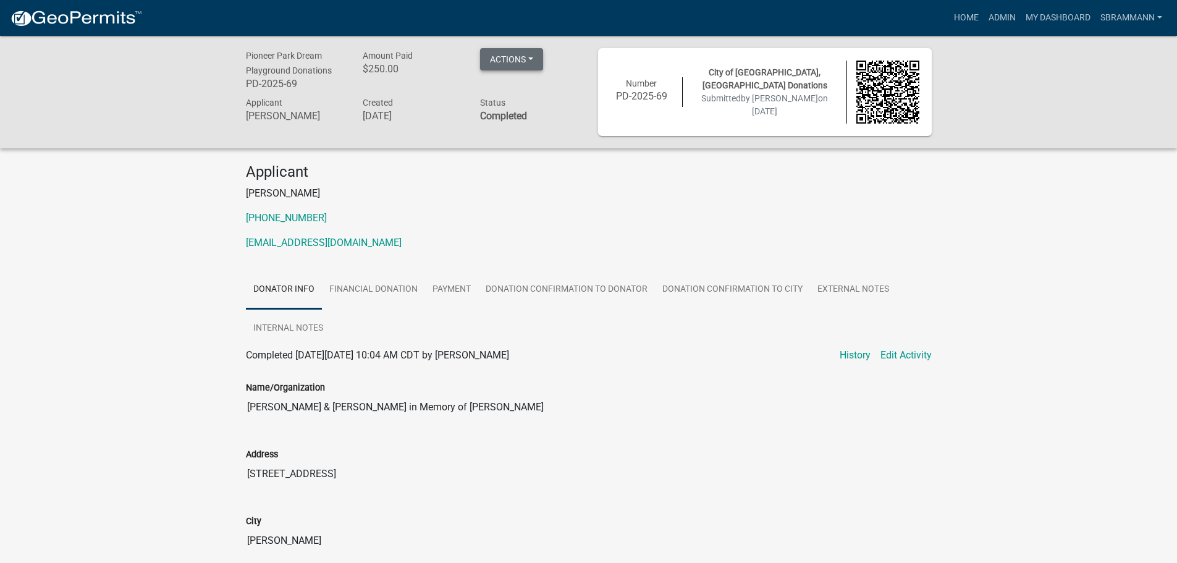
click at [513, 57] on button "Actions" at bounding box center [511, 59] width 63 height 22
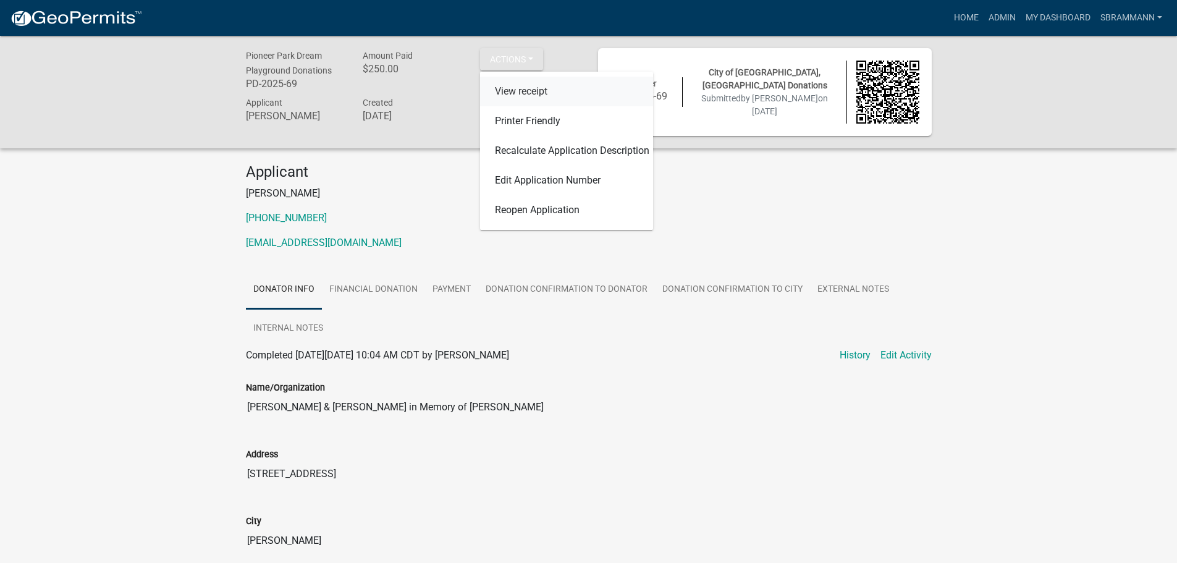
click at [520, 90] on link "View receipt" at bounding box center [566, 92] width 173 height 30
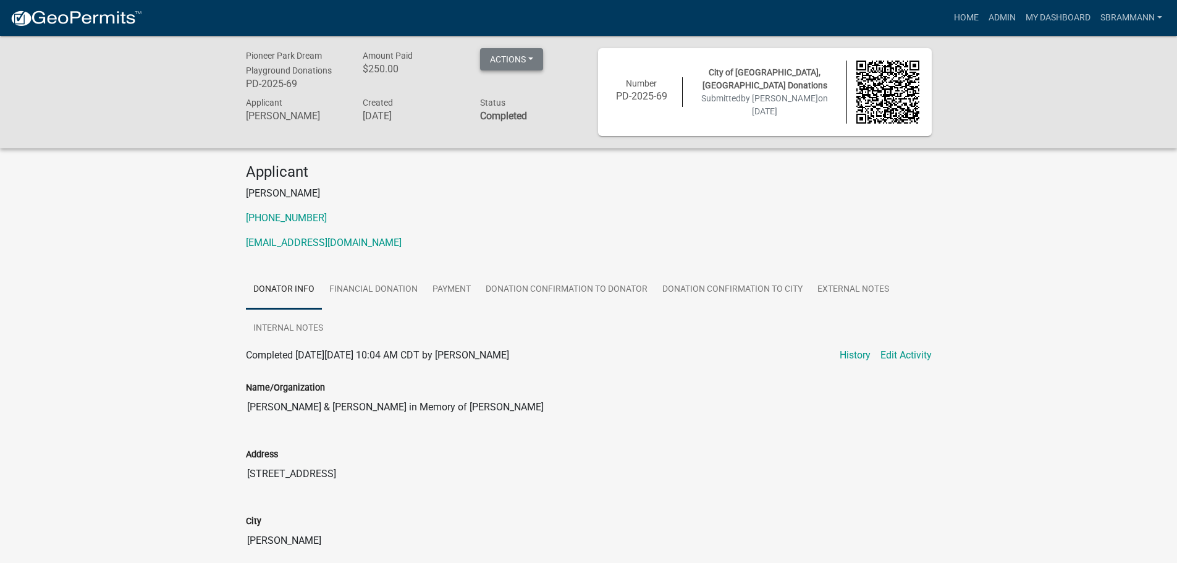
click at [509, 64] on button "Actions" at bounding box center [511, 59] width 63 height 22
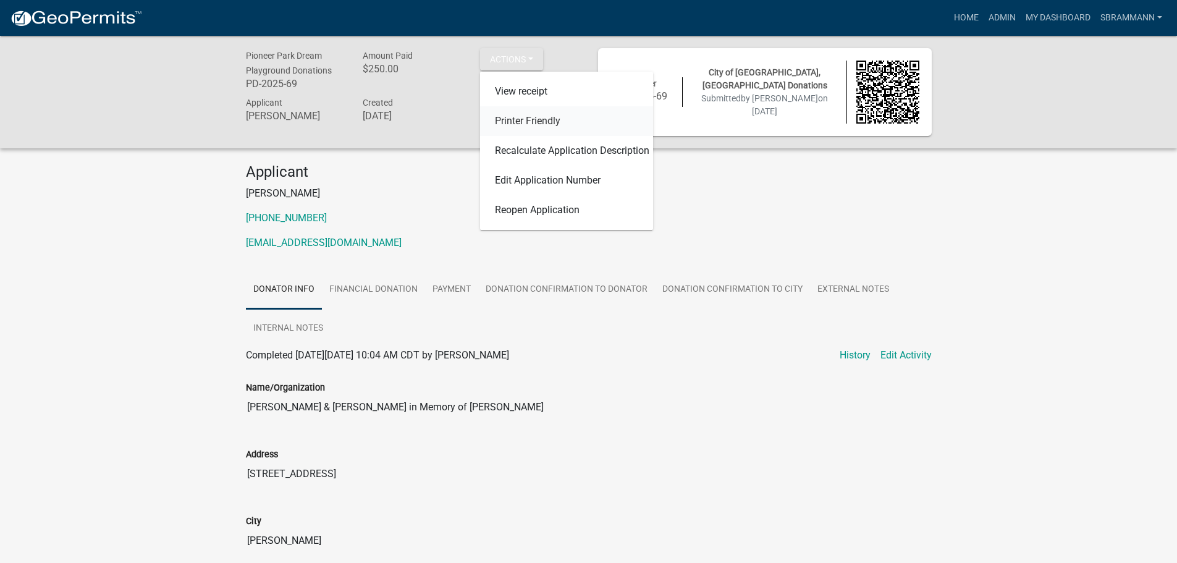
click at [518, 121] on link "Printer Friendly" at bounding box center [566, 121] width 173 height 30
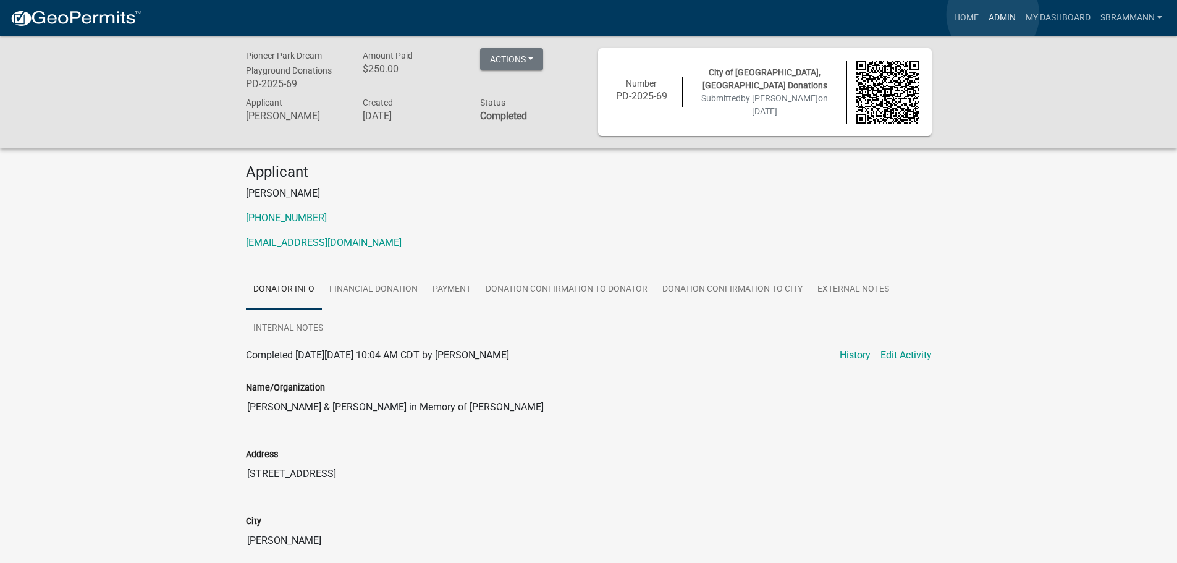
click at [993, 15] on link "Admin" at bounding box center [1002, 17] width 37 height 23
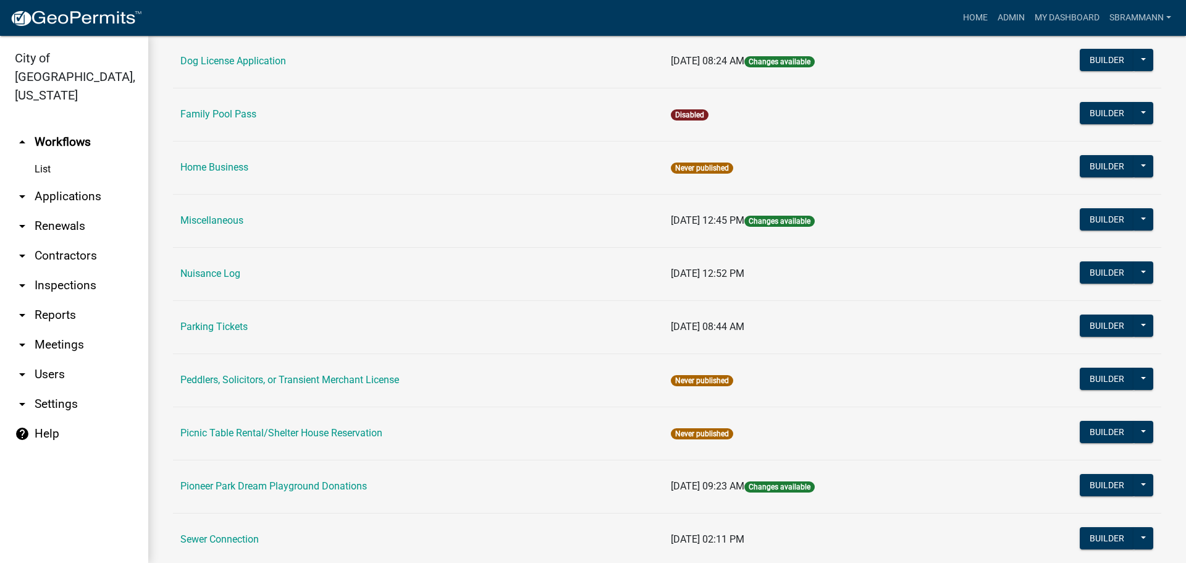
scroll to position [618, 0]
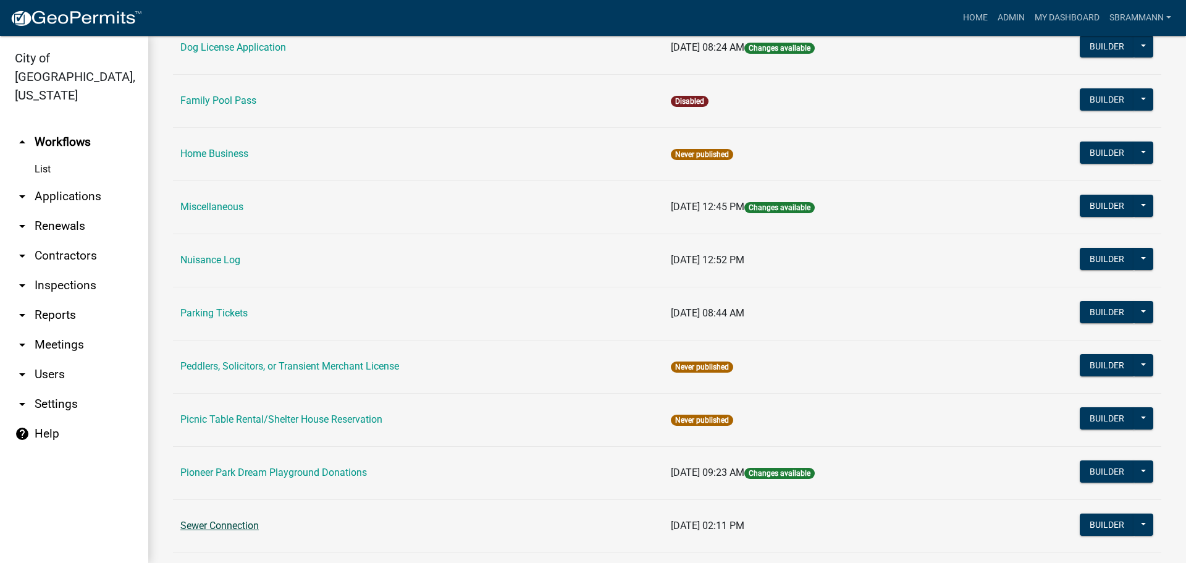
click at [237, 526] on link "Sewer Connection" at bounding box center [219, 526] width 78 height 12
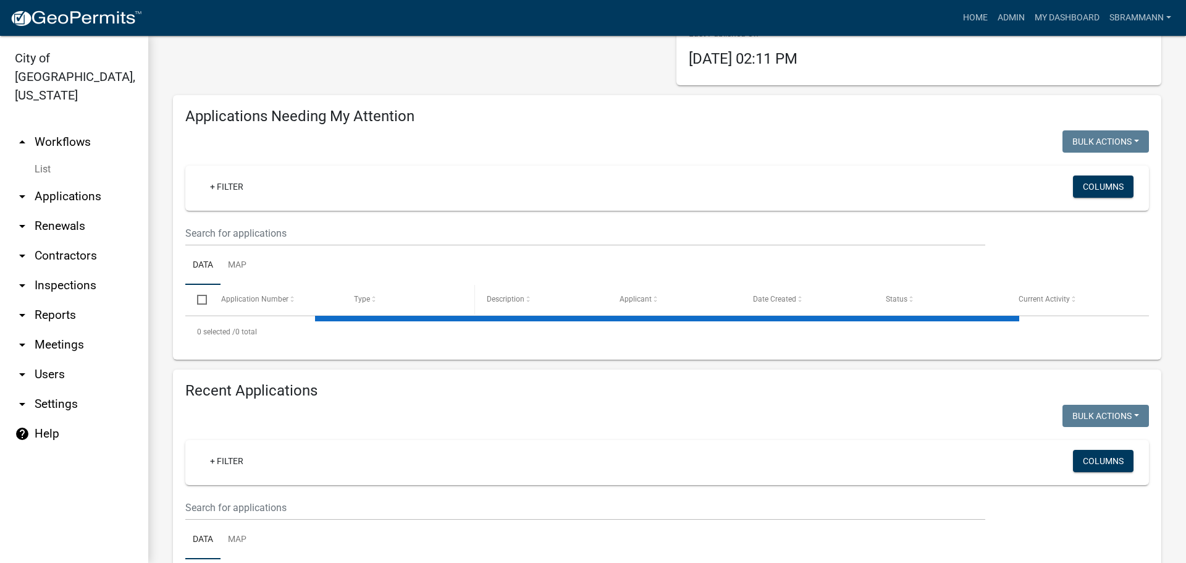
scroll to position [187, 0]
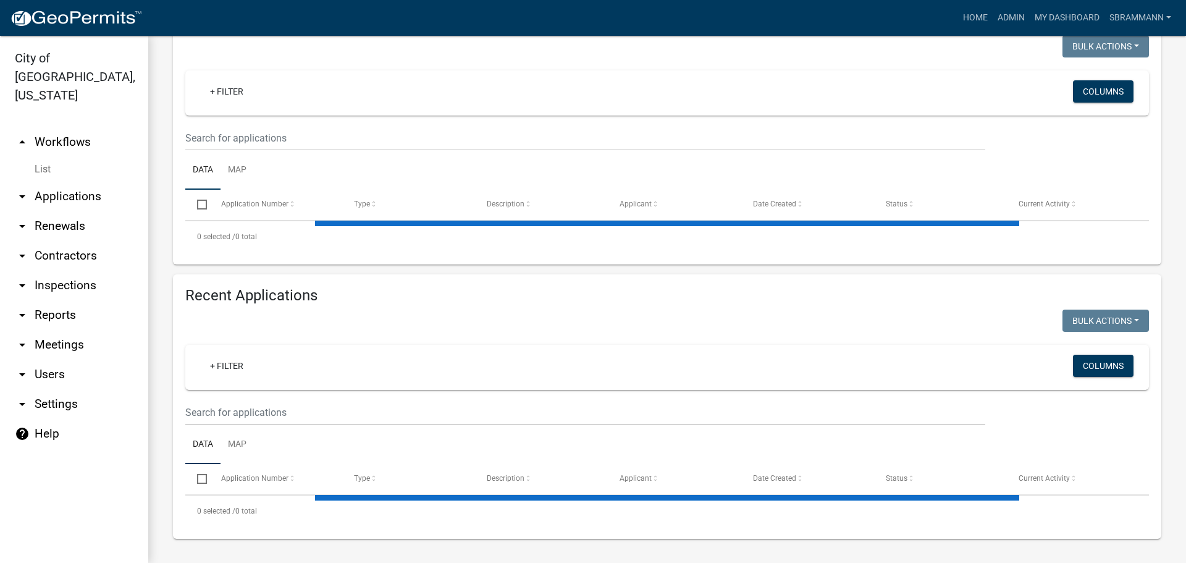
select select "3: 100"
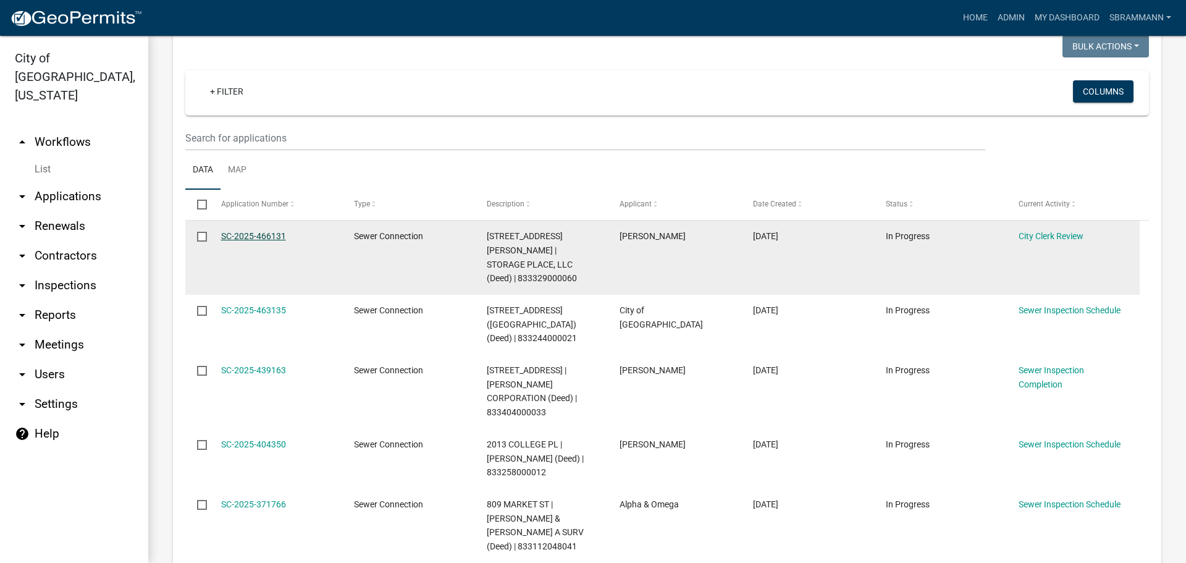
click at [256, 234] on link "SC-2025-466131" at bounding box center [253, 236] width 65 height 10
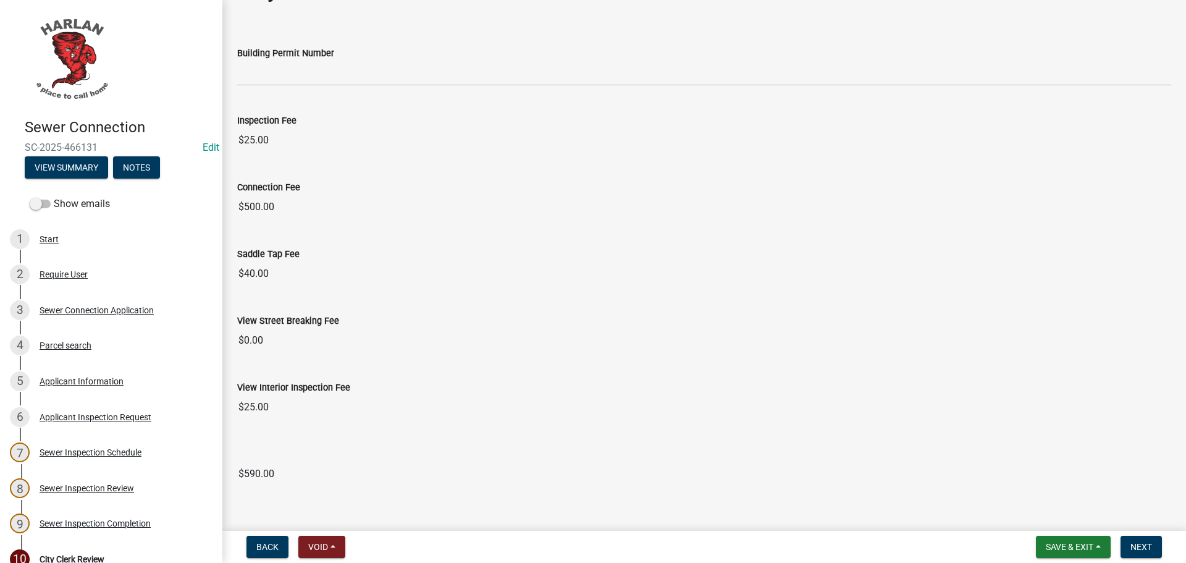
scroll to position [59, 0]
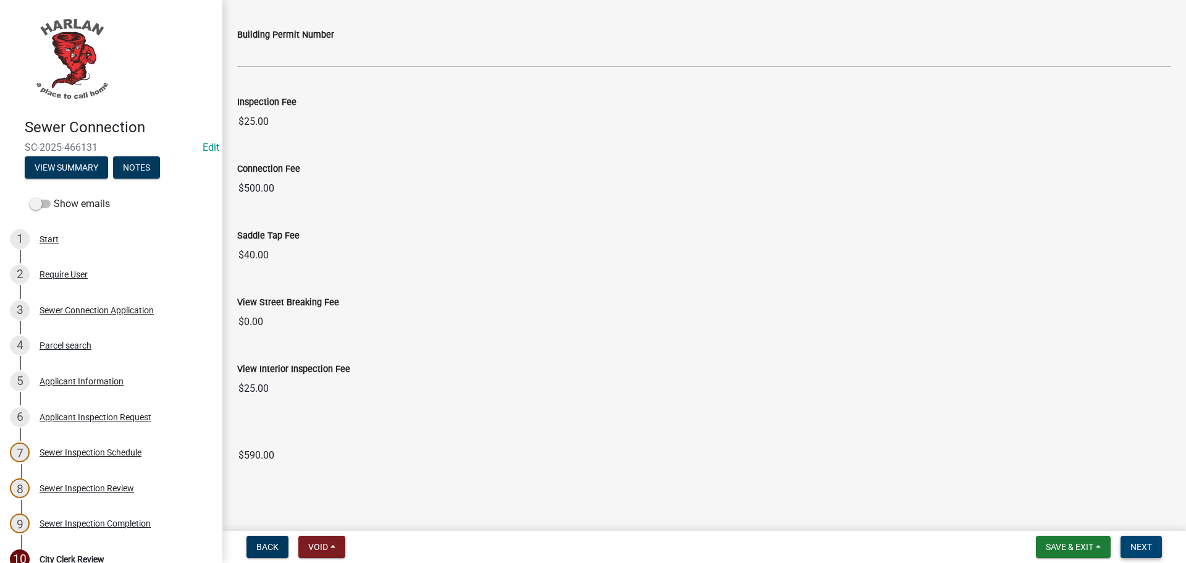
click at [1145, 546] on span "Next" at bounding box center [1142, 547] width 22 height 10
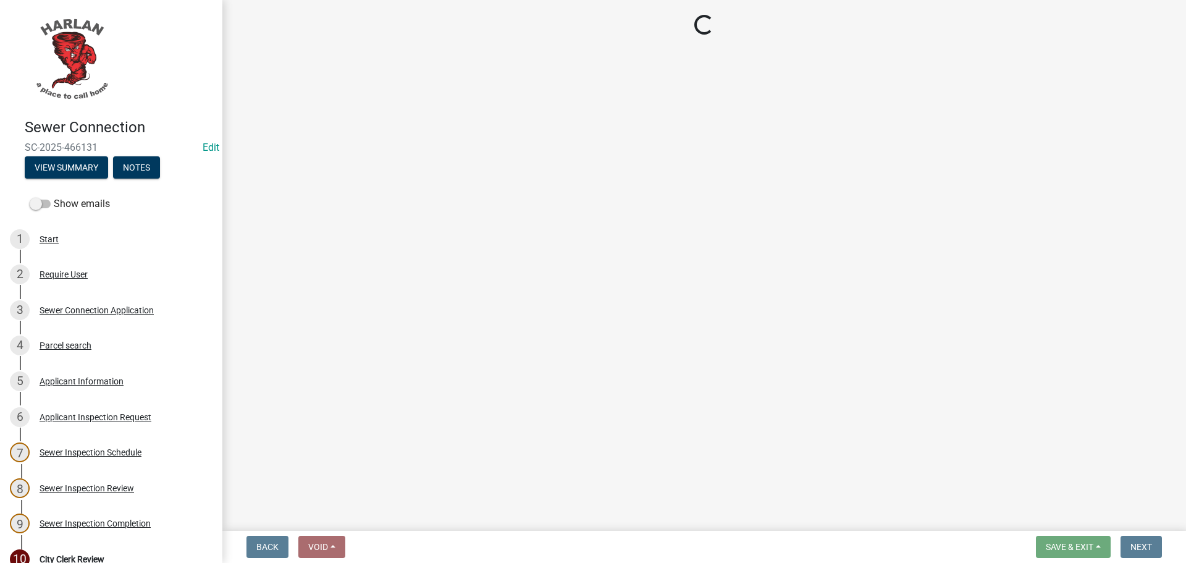
select select "3: 3"
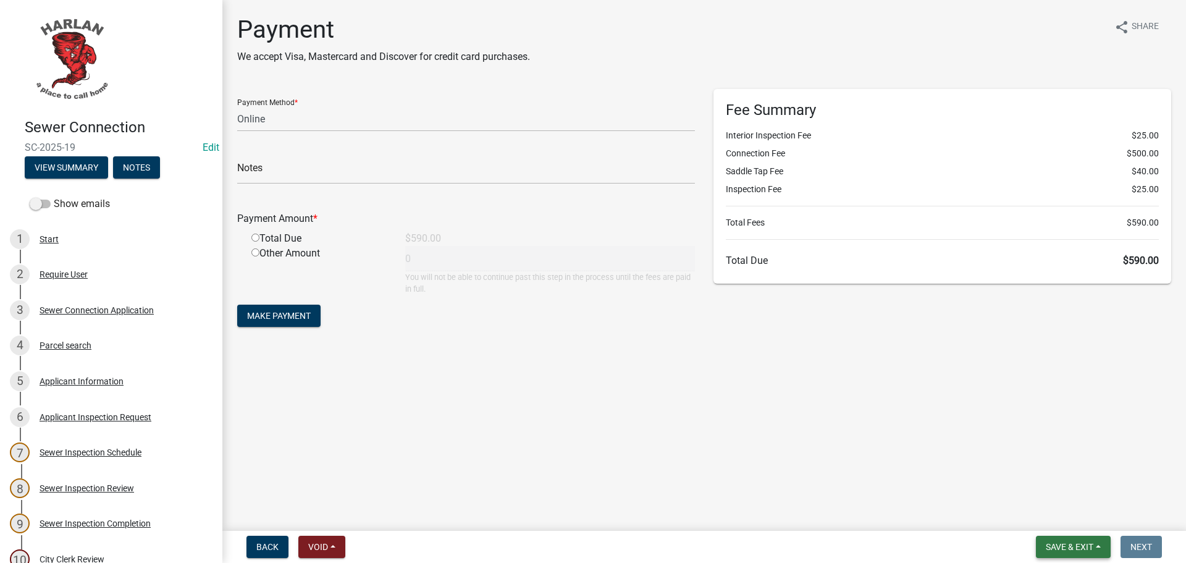
click at [1078, 538] on button "Save & Exit" at bounding box center [1073, 547] width 75 height 22
click at [1067, 515] on button "Save & Exit" at bounding box center [1061, 515] width 99 height 30
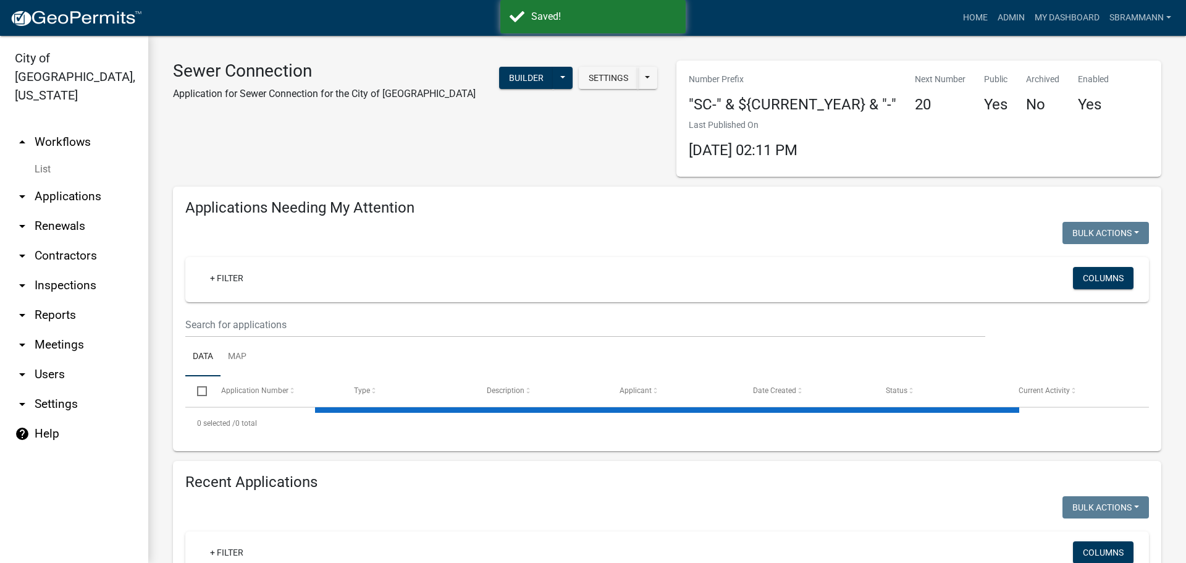
select select "3: 100"
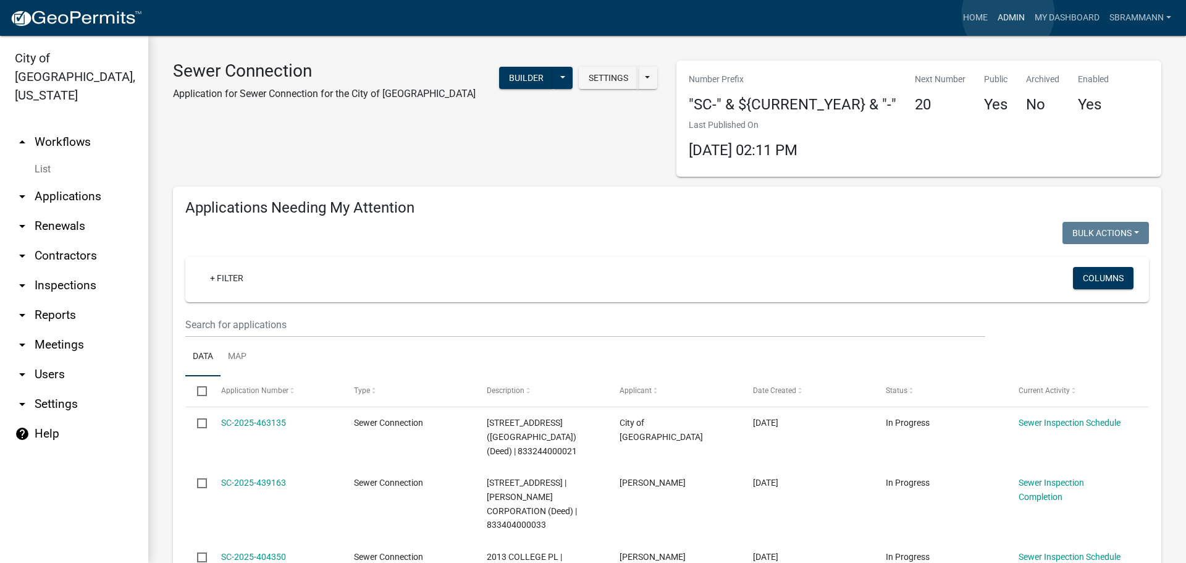
click at [1008, 14] on link "Admin" at bounding box center [1011, 17] width 37 height 23
